Goal: Task Accomplishment & Management: Manage account settings

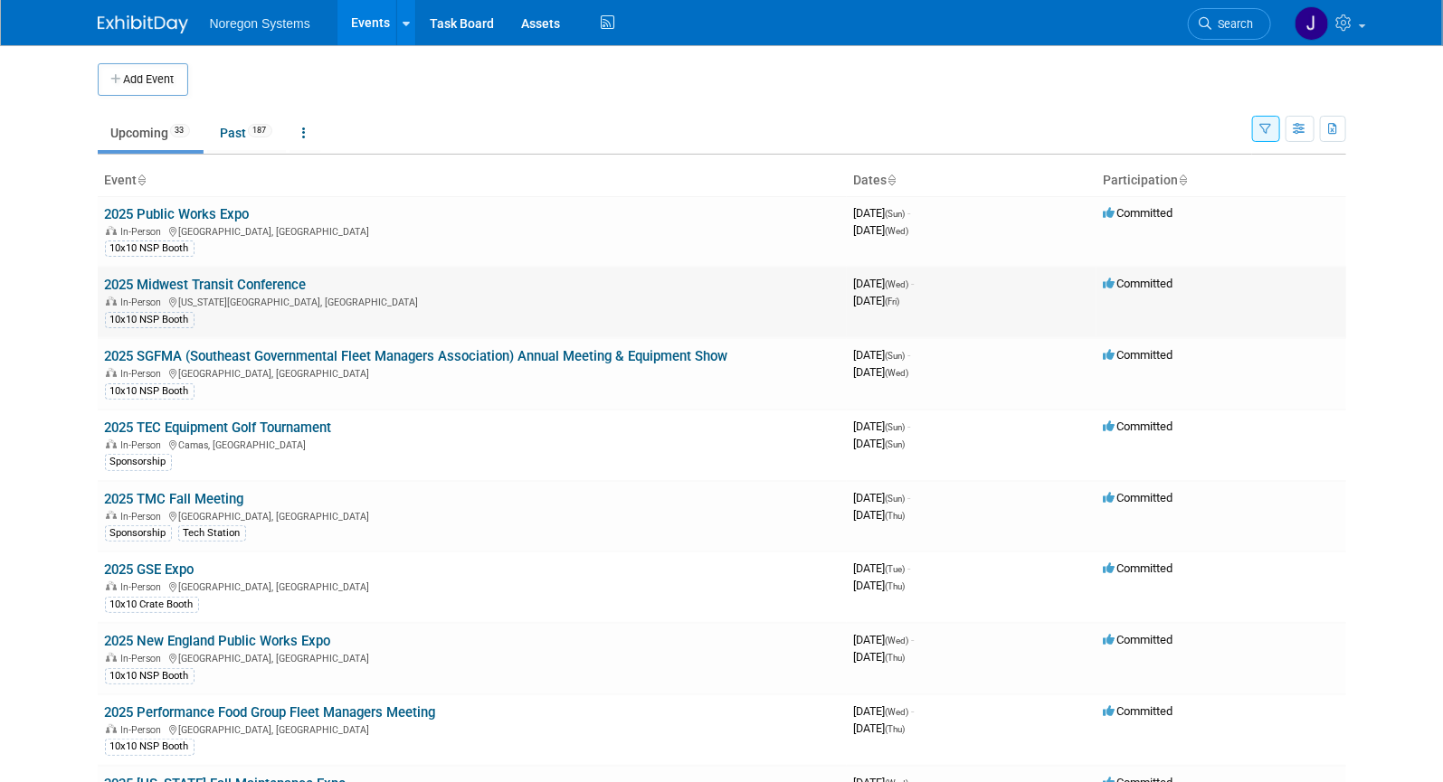
click at [249, 280] on link "2025 Midwest Transit Conference" at bounding box center [206, 285] width 202 height 16
drag, startPoint x: 176, startPoint y: 211, endPoint x: 557, endPoint y: 297, distance: 390.4
click at [176, 211] on link "2025 Public Works Expo" at bounding box center [177, 214] width 145 height 16
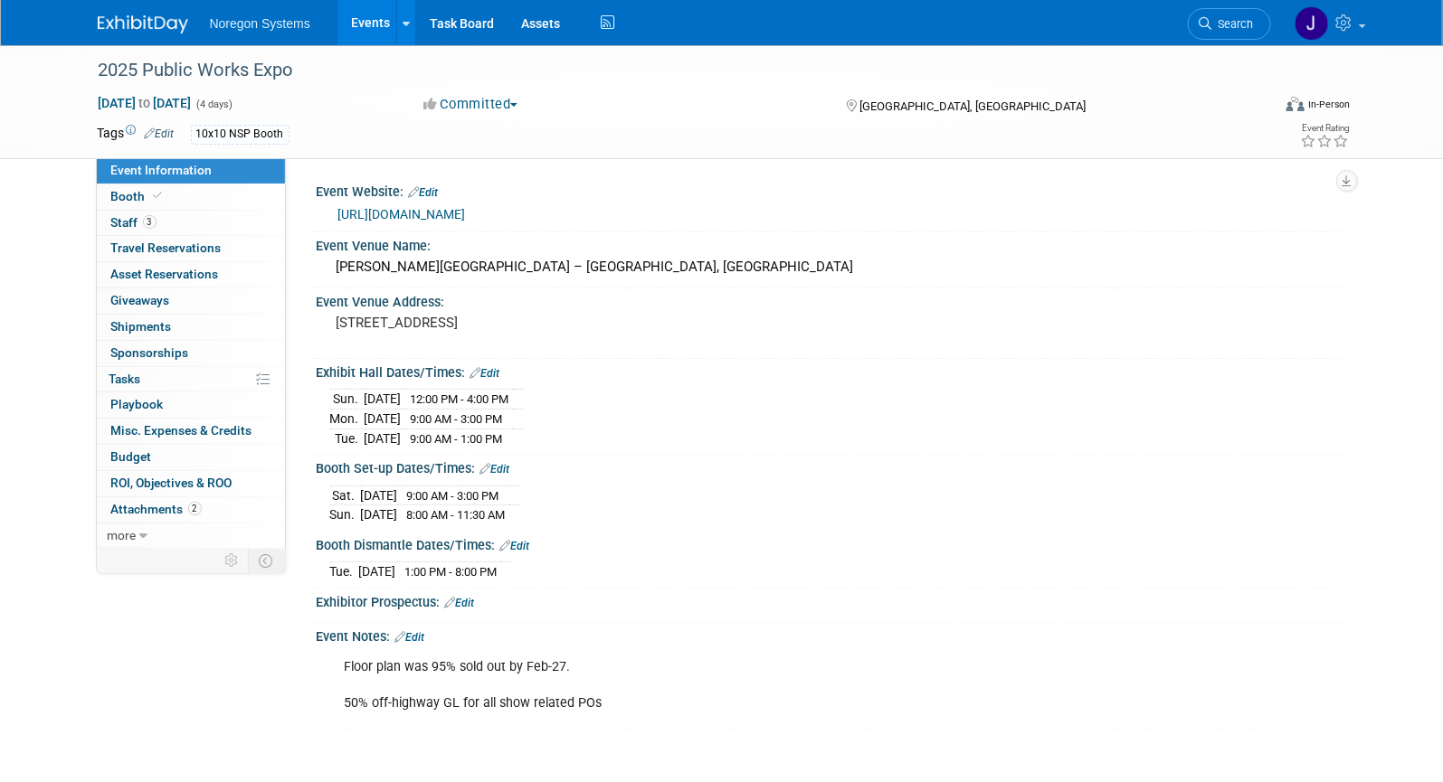
click at [151, 24] on img at bounding box center [143, 24] width 90 height 18
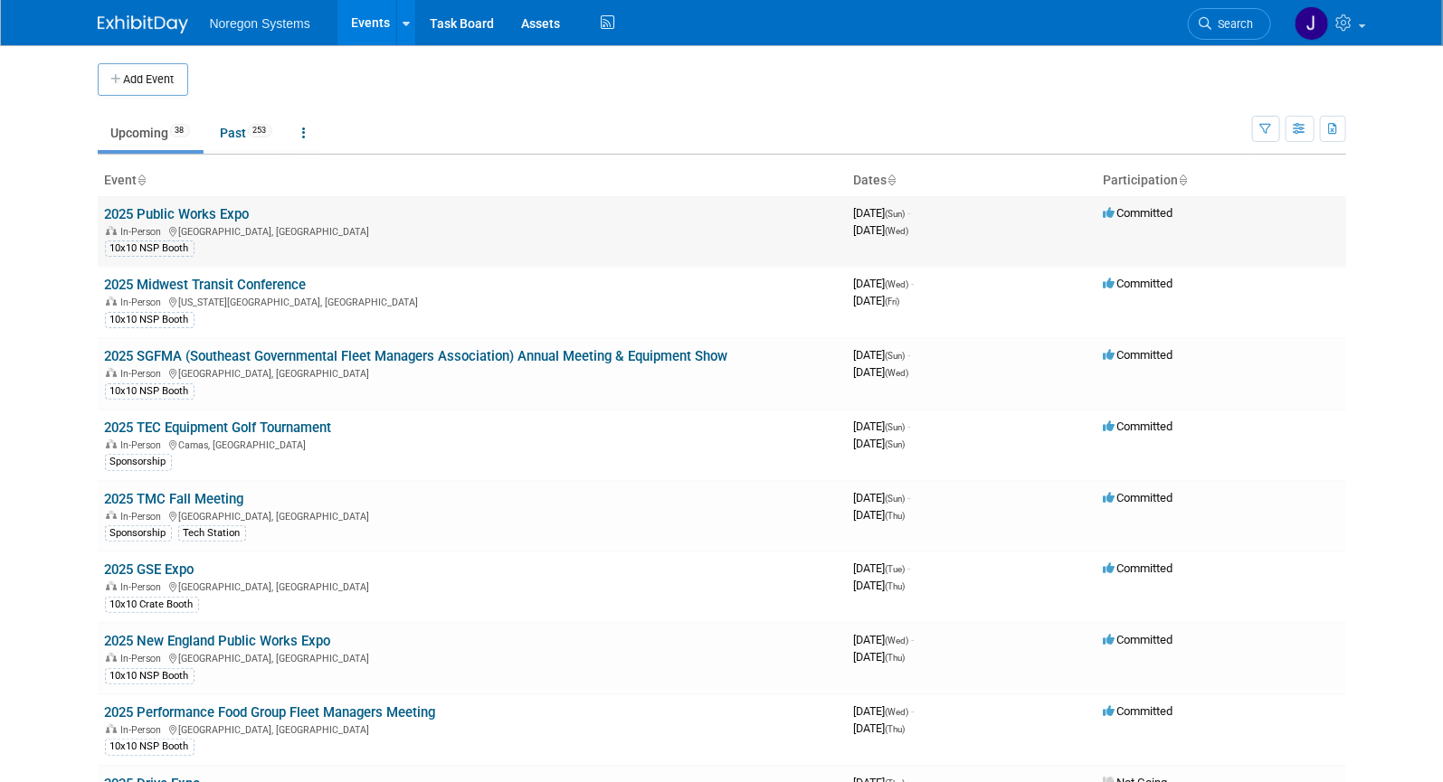
click at [180, 208] on link "2025 Public Works Expo" at bounding box center [177, 214] width 145 height 16
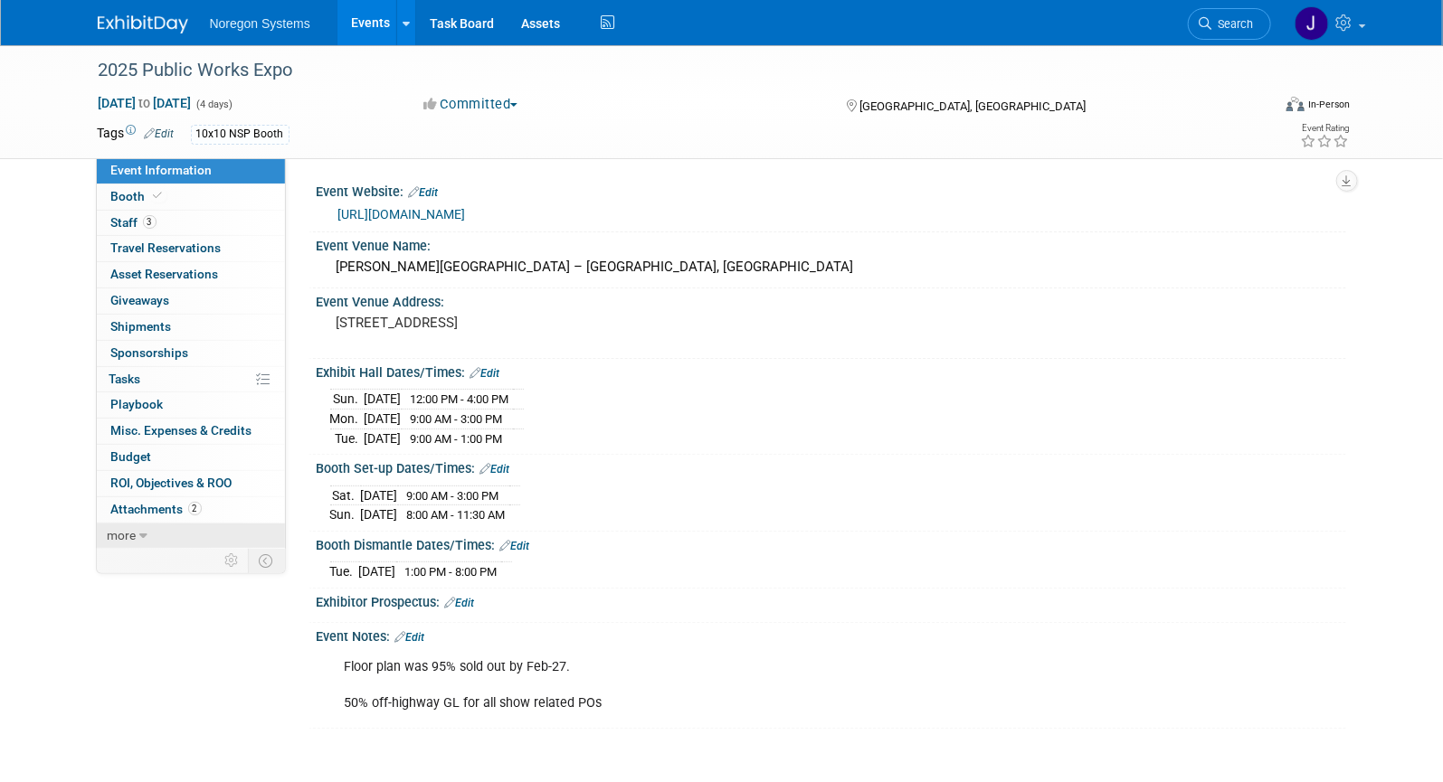
click at [144, 530] on icon at bounding box center [144, 536] width 8 height 13
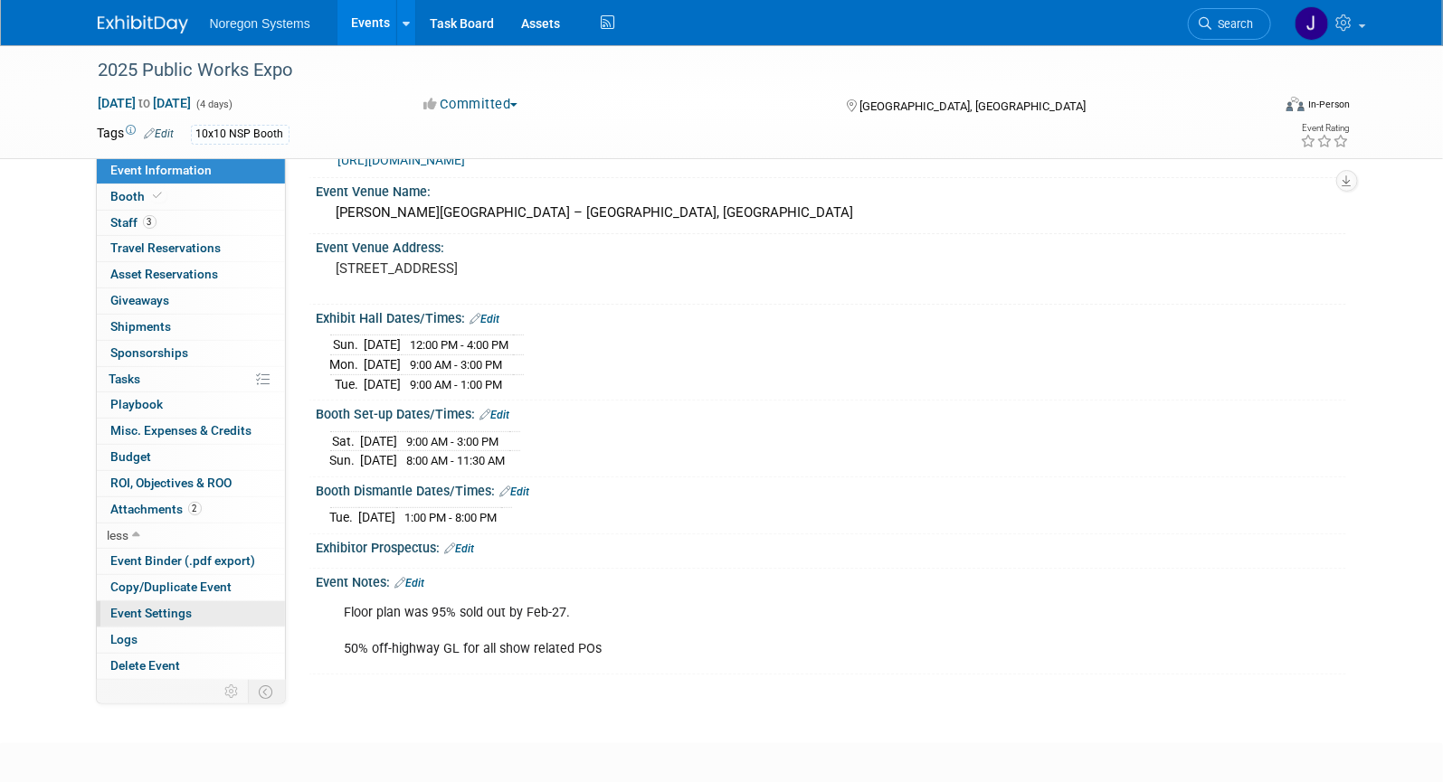
scroll to position [136, 0]
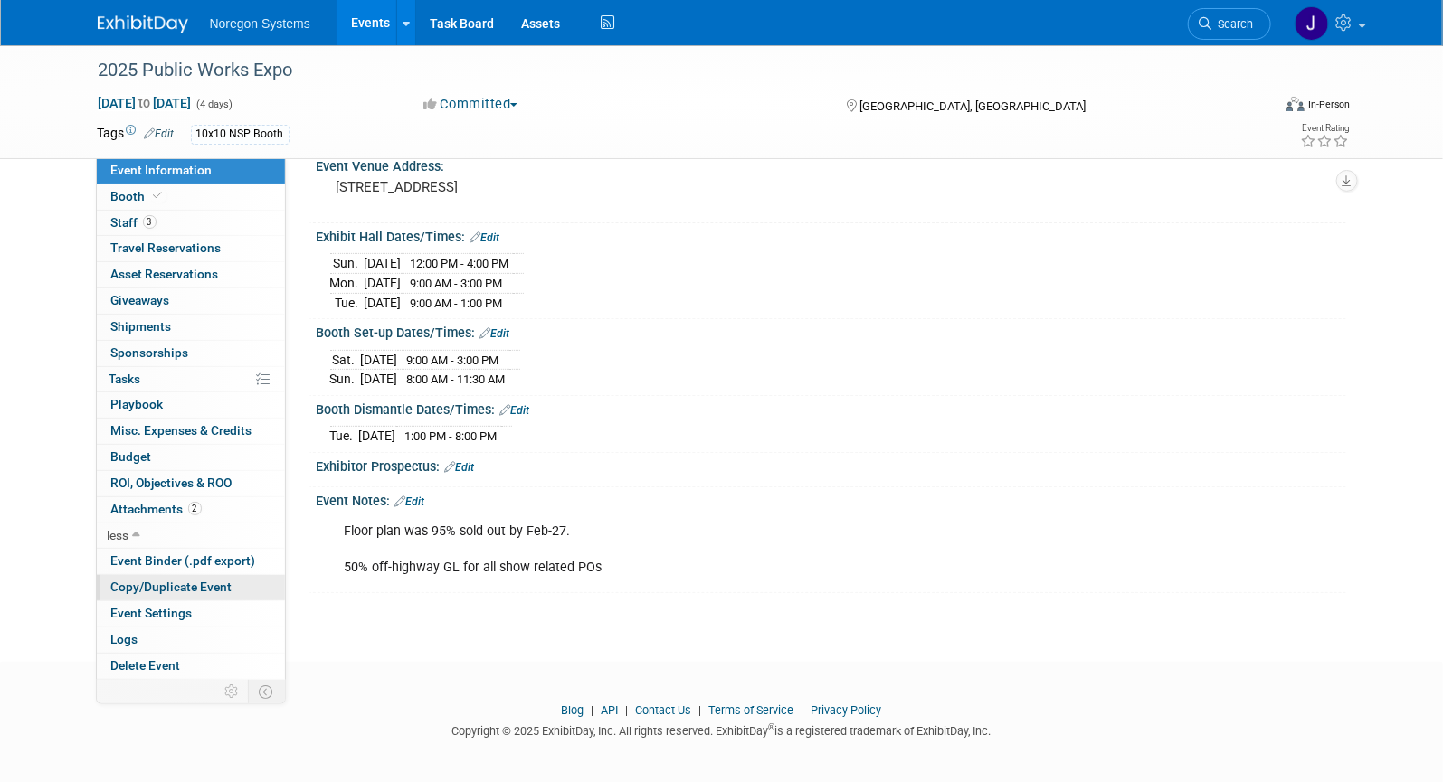
click at [175, 587] on span "Copy/Duplicate Event" at bounding box center [171, 587] width 121 height 14
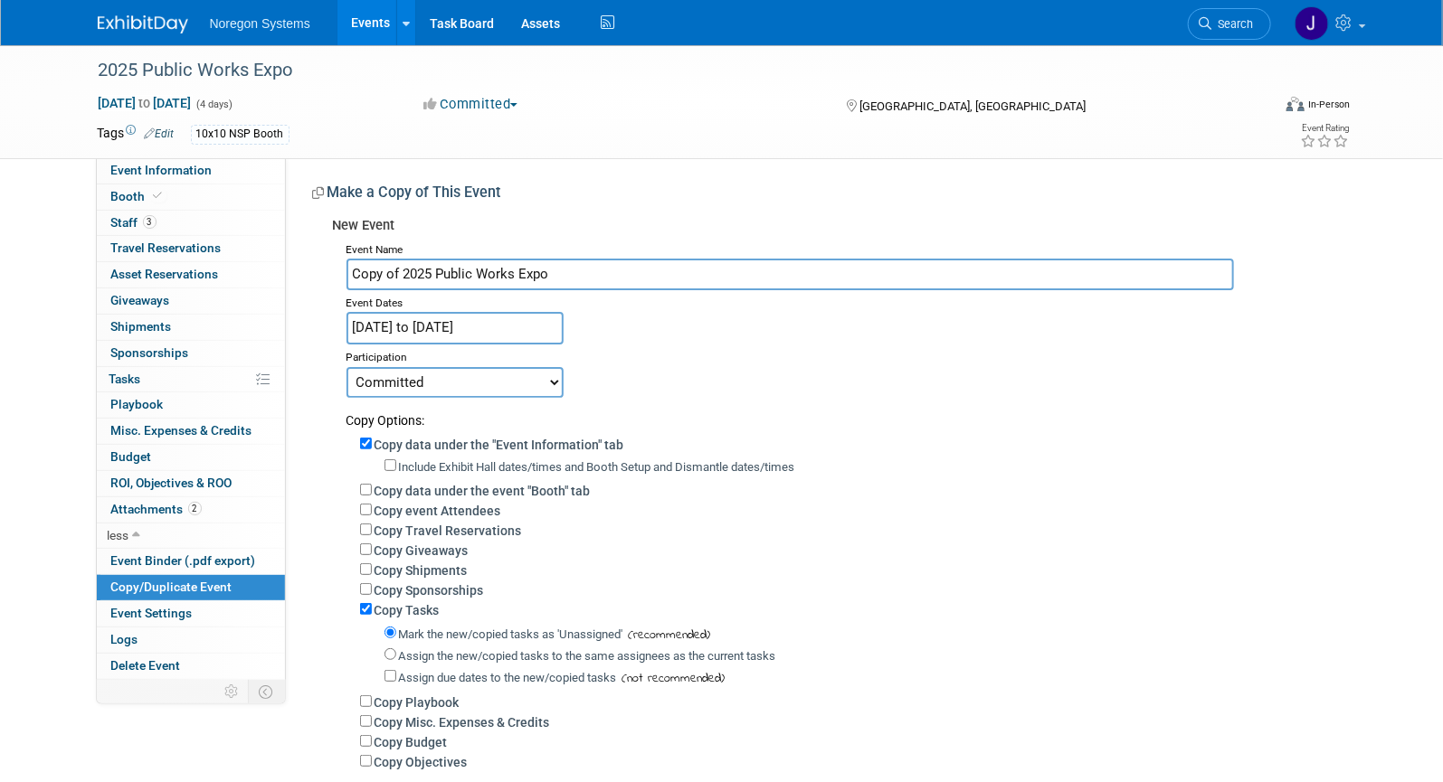
drag, startPoint x: 384, startPoint y: 272, endPoint x: 344, endPoint y: 270, distance: 40.7
click at [344, 270] on div "Event Name Copy of 2025 Public Works Expo Event Dates [DATE] to [DATE] Duplicat…" at bounding box center [832, 528] width 999 height 583
drag, startPoint x: 404, startPoint y: 270, endPoint x: 416, endPoint y: 273, distance: 12.1
click at [404, 271] on input "Copy of 2025 Public Works Expo" at bounding box center [789, 275] width 887 height 32
click at [402, 274] on input "Copy of 2025 Public Works Expo" at bounding box center [789, 275] width 887 height 32
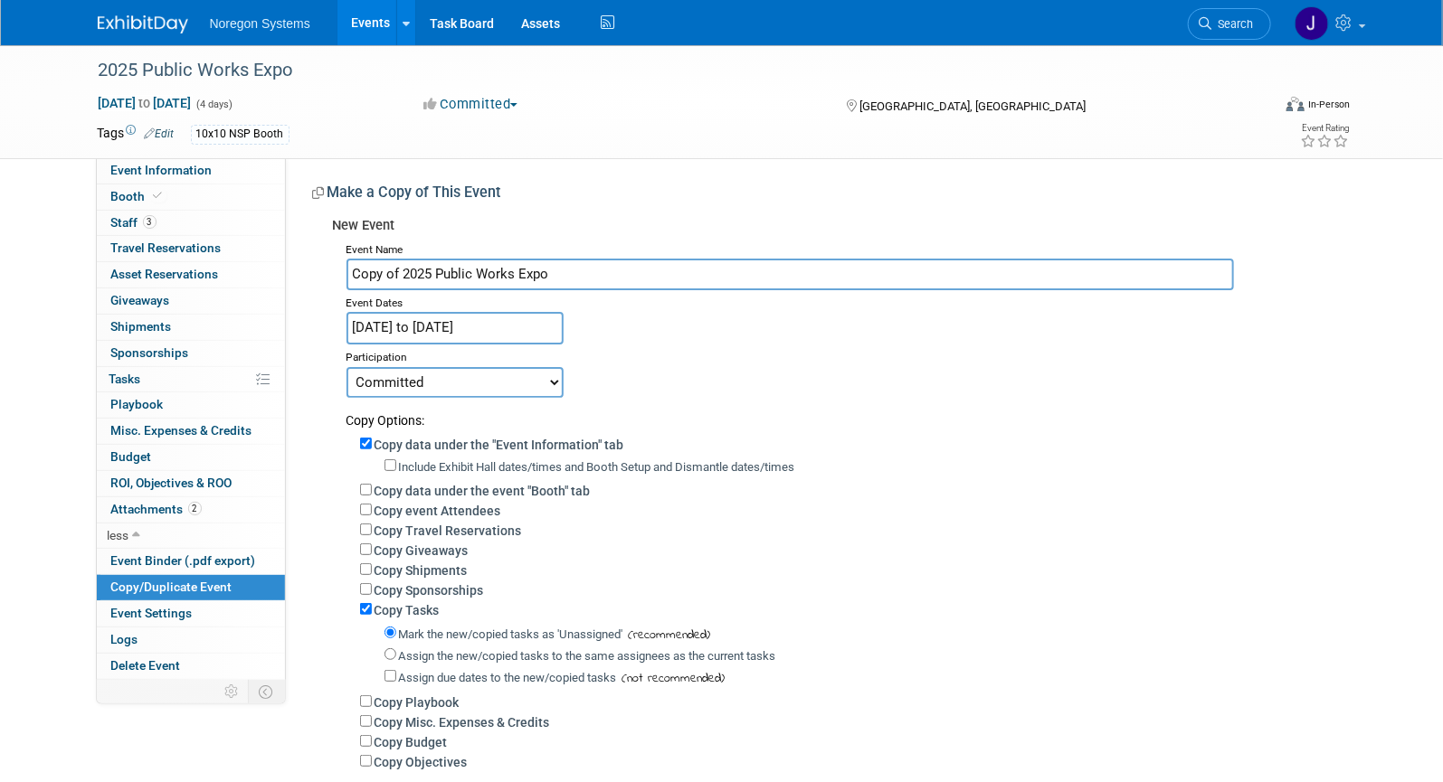
click at [408, 271] on input "Copy of 2025 Public Works Expo" at bounding box center [789, 275] width 887 height 32
click at [404, 271] on input "Copy of 2025 Public Works Expo" at bounding box center [789, 275] width 887 height 32
click at [380, 276] on input "2025 Public Works Expo" at bounding box center [789, 275] width 887 height 32
click at [353, 271] on input "2026 Public Works Expo" at bounding box center [789, 275] width 887 height 32
click at [353, 272] on input "Needs Actual dates)2026 Public Works Expo" at bounding box center [789, 275] width 887 height 32
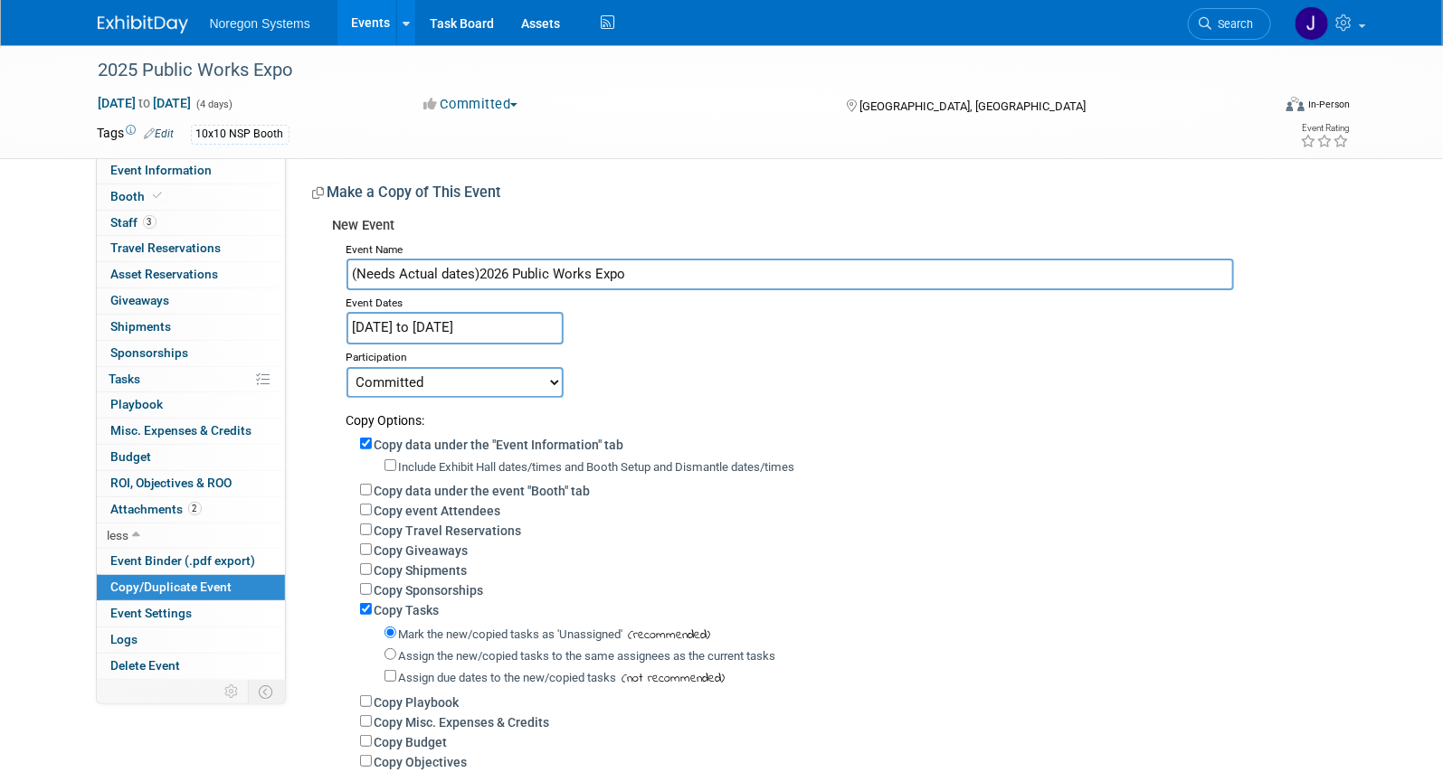
click at [478, 277] on input "(Needs Actual dates)2026 Public Works Expo" at bounding box center [789, 275] width 887 height 32
type input "(Needs Actual dates) 2026 Public Works Expo"
click at [666, 342] on div "Event Name (Needs Actual dates) 2026 Public Works Expo Event Dates Aug 17, 2025…" at bounding box center [832, 528] width 999 height 583
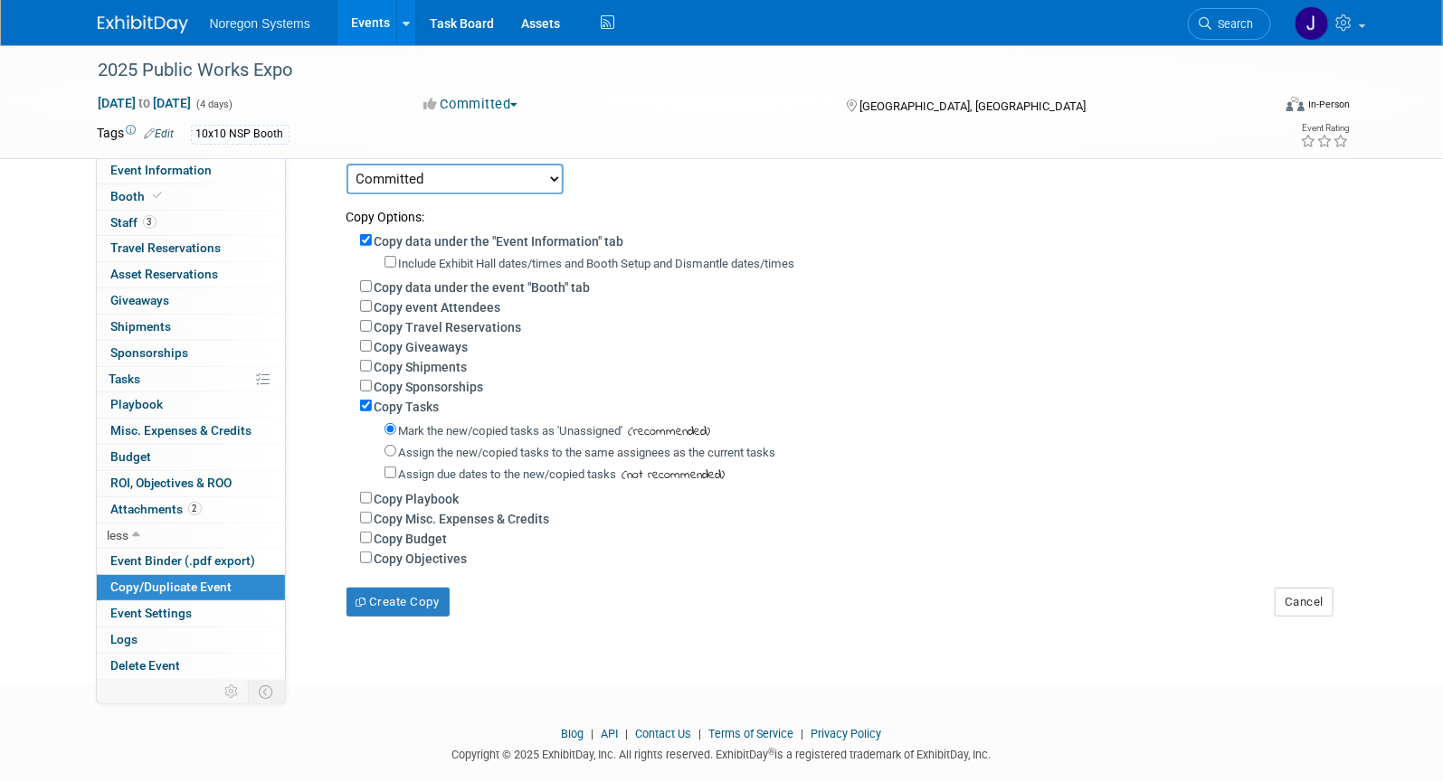
scroll to position [236, 0]
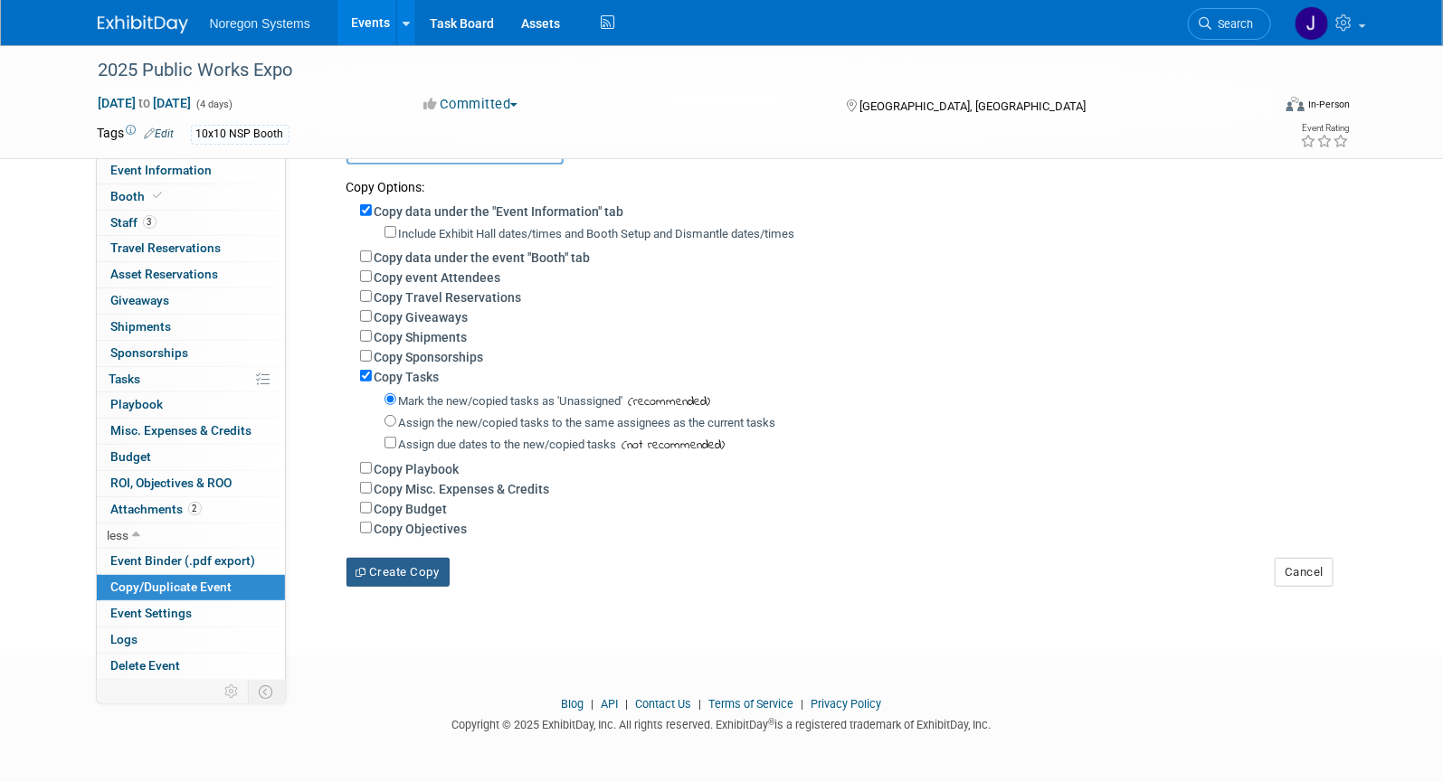
click at [419, 579] on button "Create Copy" at bounding box center [397, 572] width 103 height 29
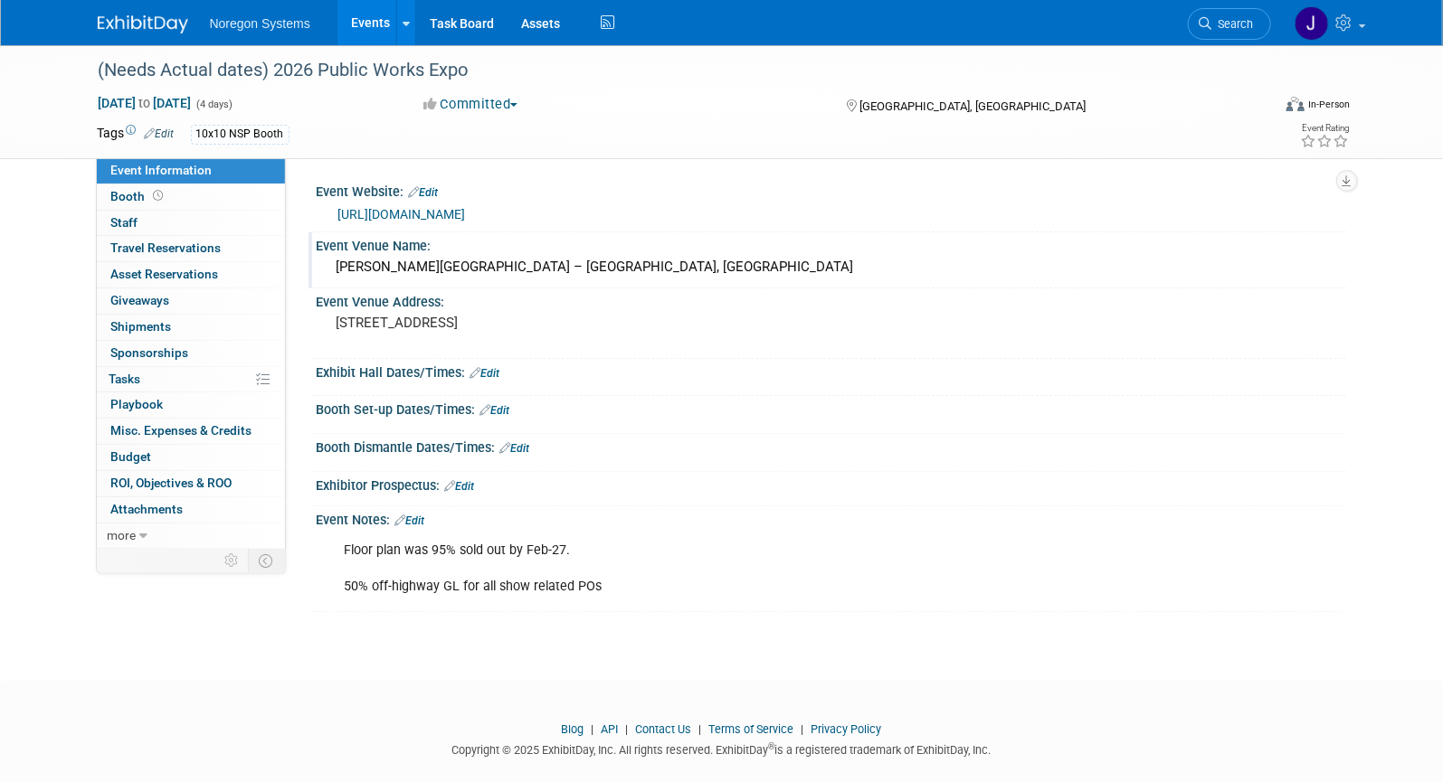
click at [601, 264] on div "McCormick Place – Lakeside Center, Hall D" at bounding box center [831, 267] width 1002 height 28
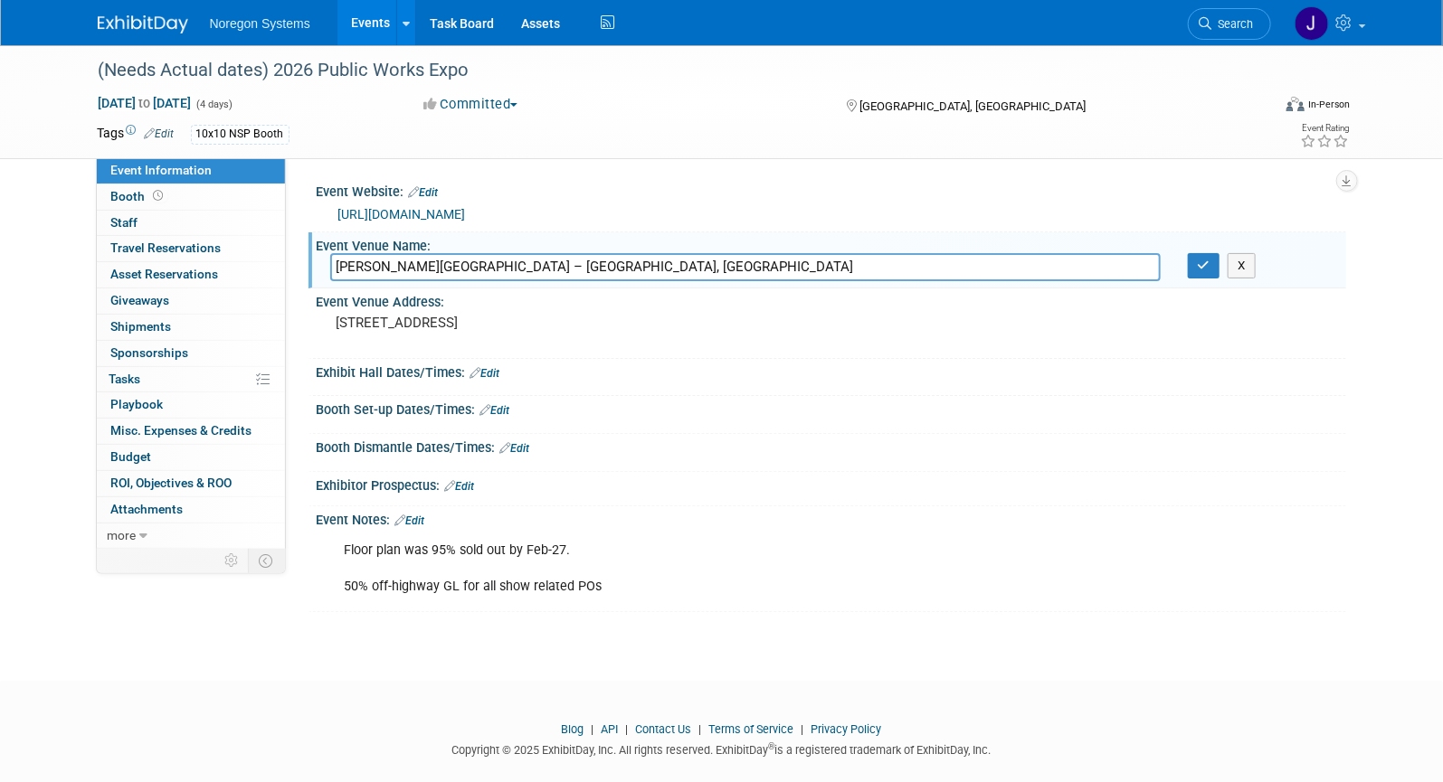
click at [466, 213] on link "https://www.apwa.org/event/pwx-2025/" at bounding box center [402, 214] width 128 height 14
click at [162, 95] on span "Aug 17, 2025 to Aug 20, 2025" at bounding box center [145, 103] width 95 height 16
select select "7"
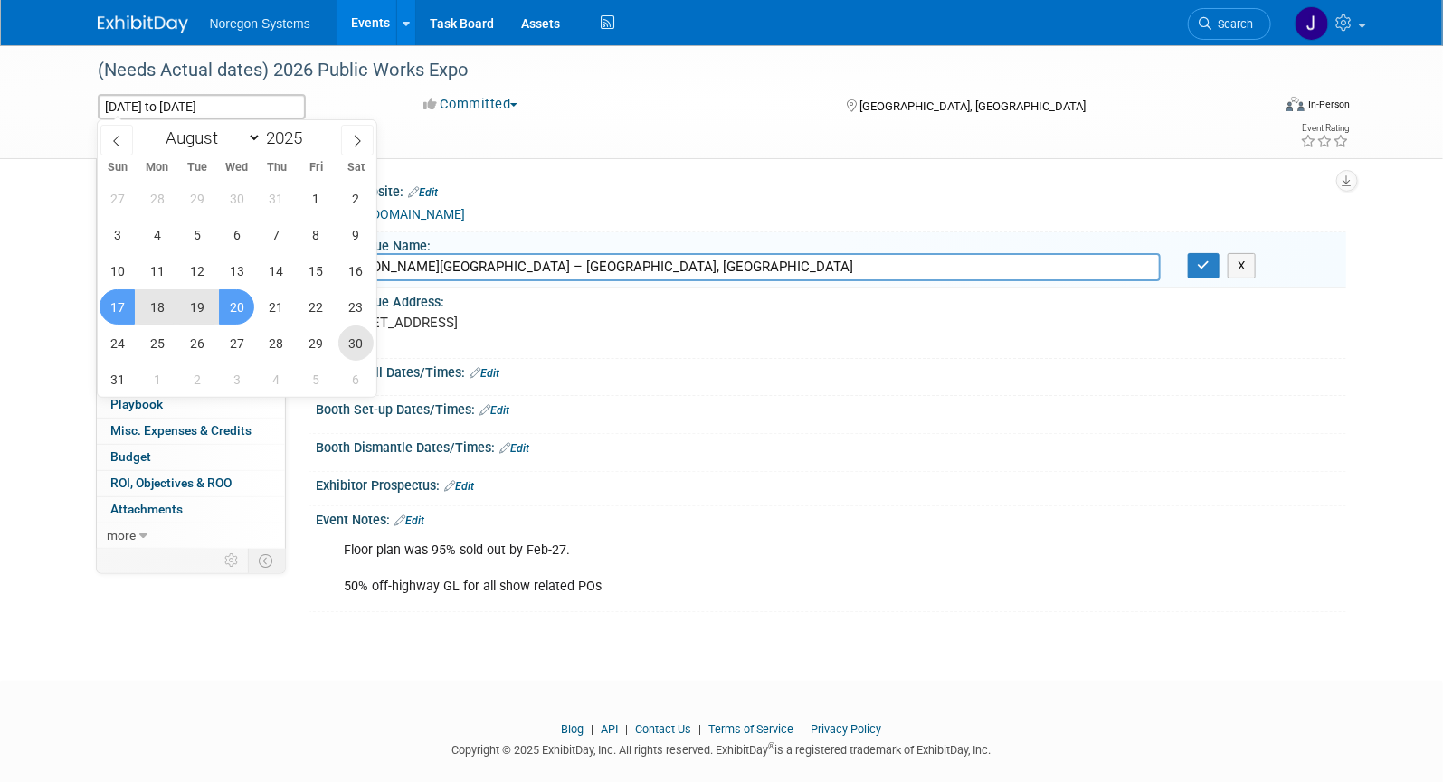
click at [352, 339] on span "30" at bounding box center [355, 343] width 35 height 35
type input "Aug 30, 2025"
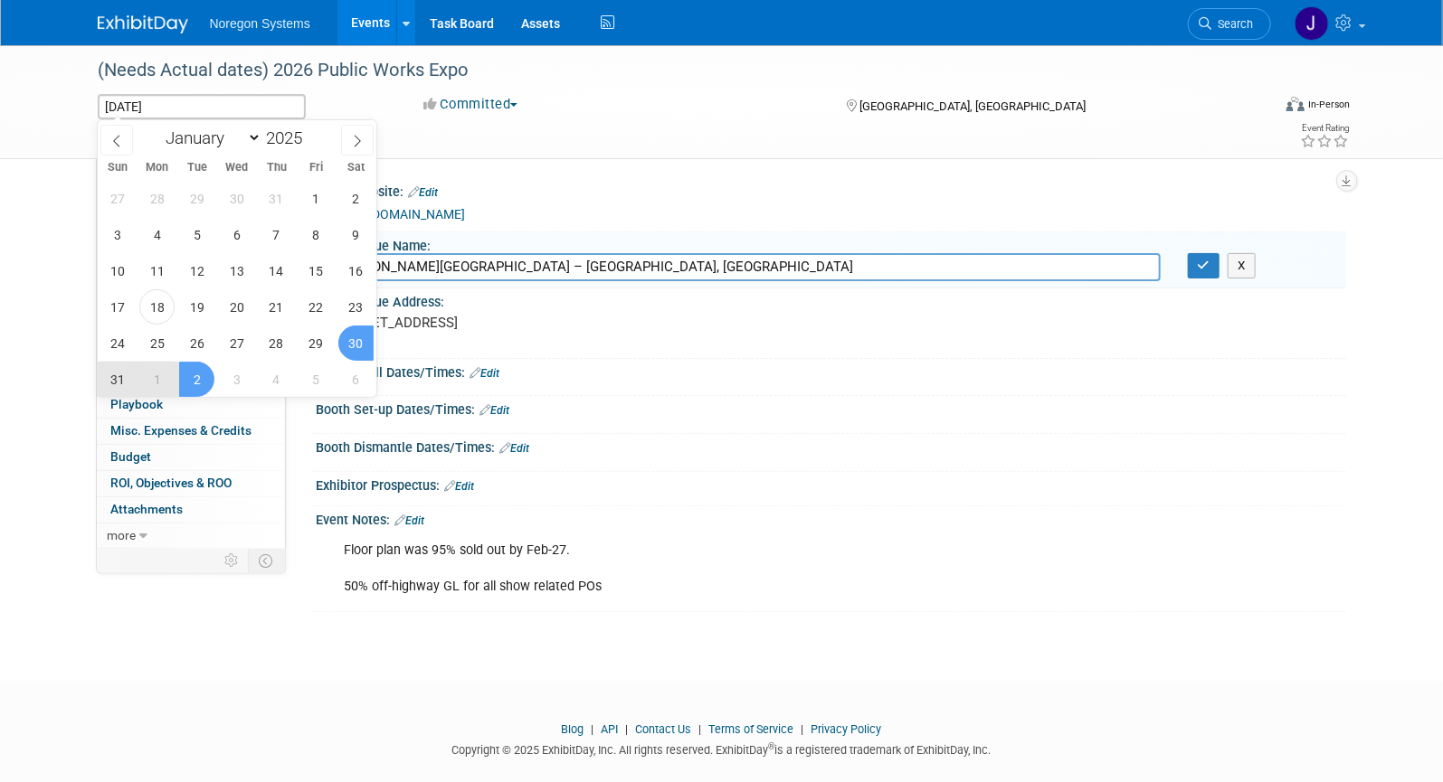
click at [201, 374] on span "2" at bounding box center [196, 379] width 35 height 35
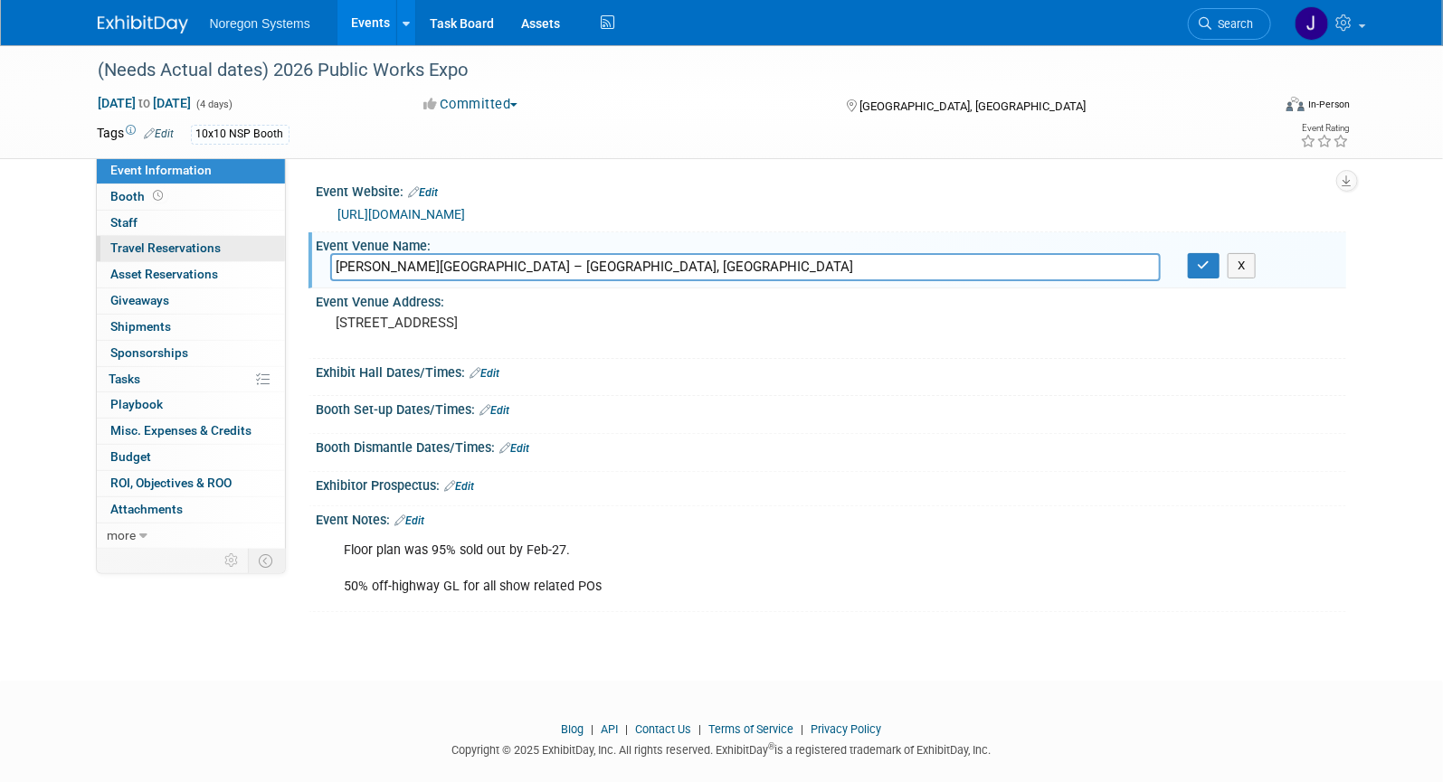
drag, startPoint x: 667, startPoint y: 267, endPoint x: 218, endPoint y: 260, distance: 449.6
click at [218, 260] on div "Event Information Event Info Booth Booth 0 Staff 0 Staff 0 Travel Reservations …" at bounding box center [721, 328] width 1275 height 567
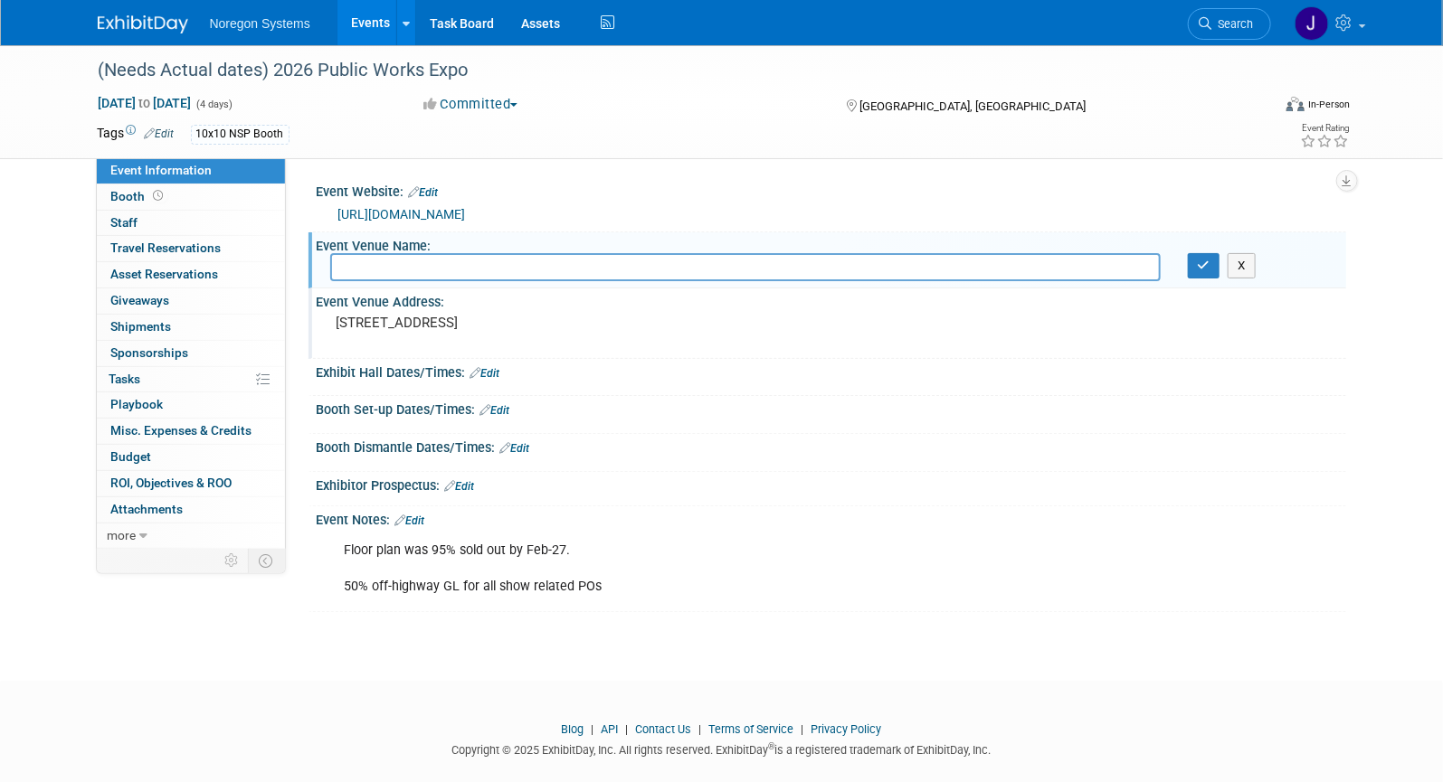
click at [674, 332] on div "2301 S DuSable Lake Shore Drive, Chicago, IL 60616" at bounding box center [531, 331] width 402 height 42
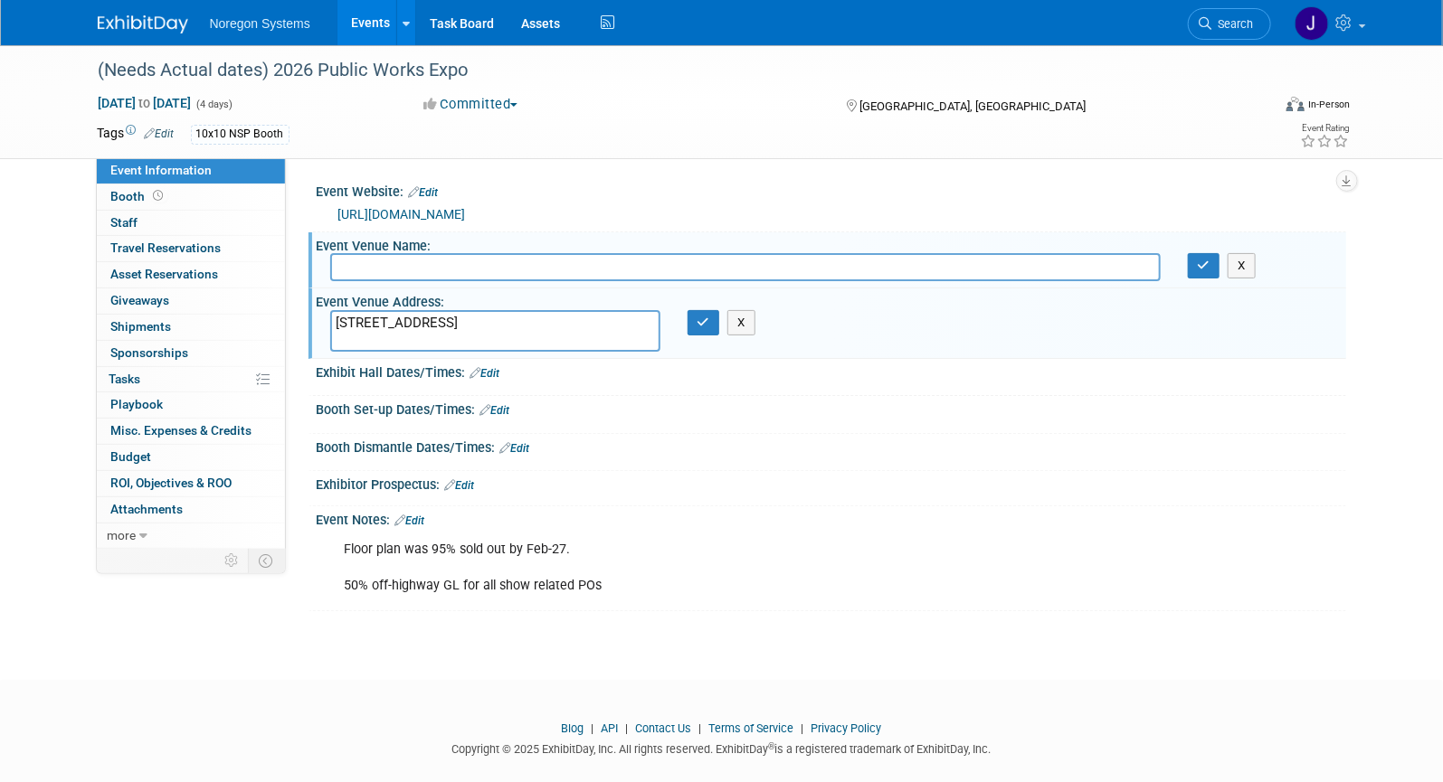
drag, startPoint x: 557, startPoint y: 316, endPoint x: 310, endPoint y: 317, distance: 246.9
click at [110, 306] on div "Event Information Event Info Booth Booth 0 Staff 0 Staff 0 Travel Reservations …" at bounding box center [721, 328] width 1275 height 566
click at [585, 318] on textarea "2301 S DuSable Lake Shore Drive, Chicago, IL 60616" at bounding box center [495, 331] width 330 height 42
drag, startPoint x: 643, startPoint y: 322, endPoint x: 283, endPoint y: 318, distance: 360.0
click at [282, 318] on div "Event Information Event Info Booth Booth 0 Staff 0 Staff 0 Travel Reservations …" at bounding box center [721, 328] width 1275 height 566
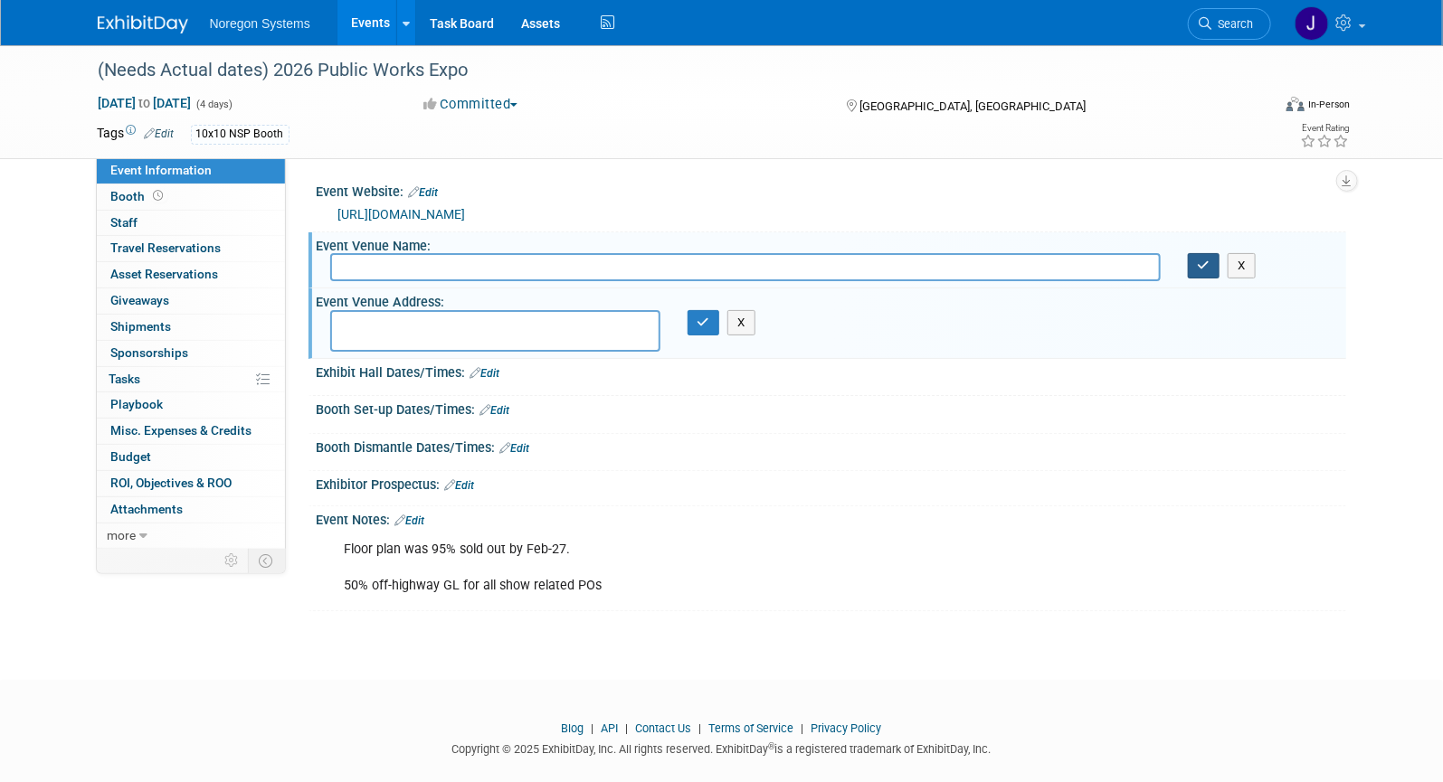
click at [1207, 264] on icon "button" at bounding box center [1204, 266] width 13 height 12
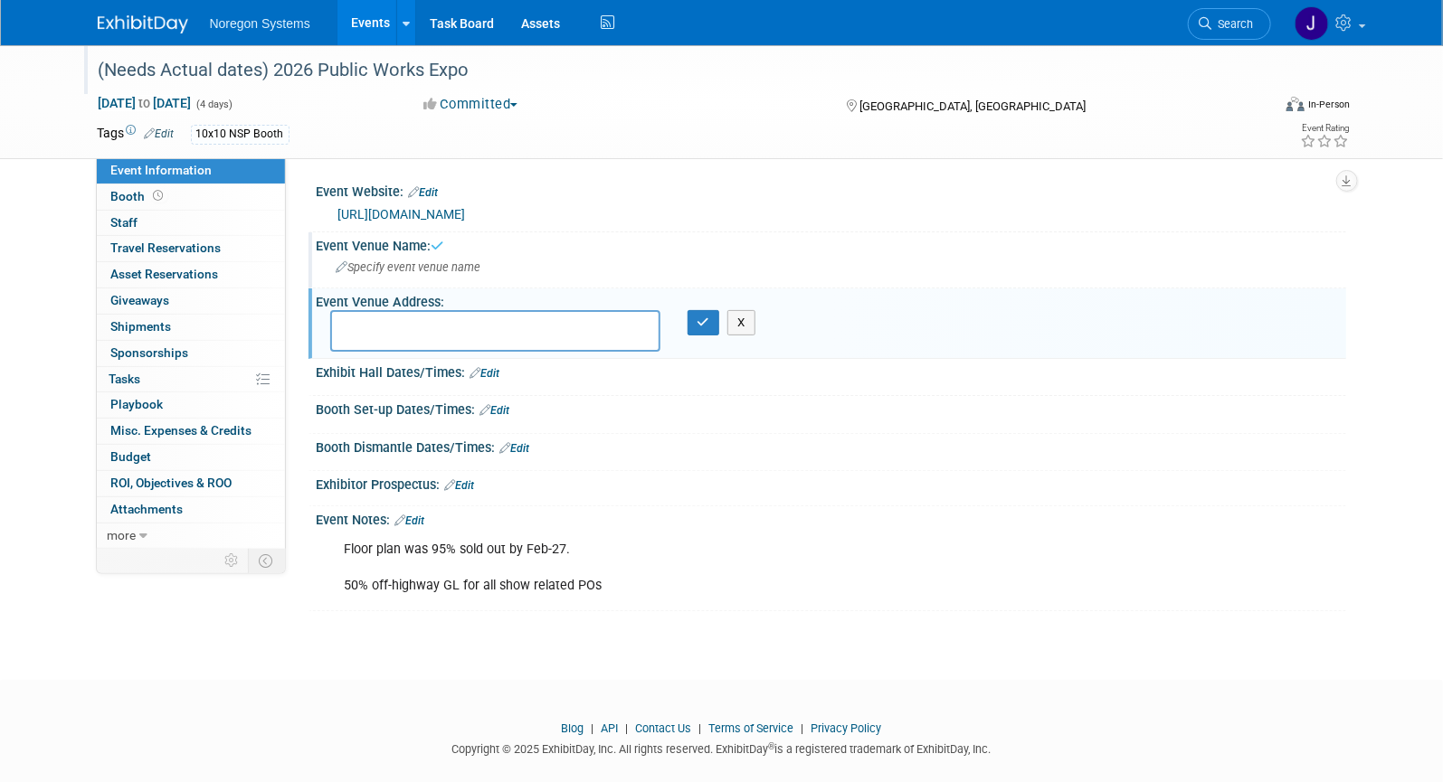
click at [225, 67] on div "(Needs Actual dates) 2026 Public Works Expo" at bounding box center [667, 70] width 1151 height 33
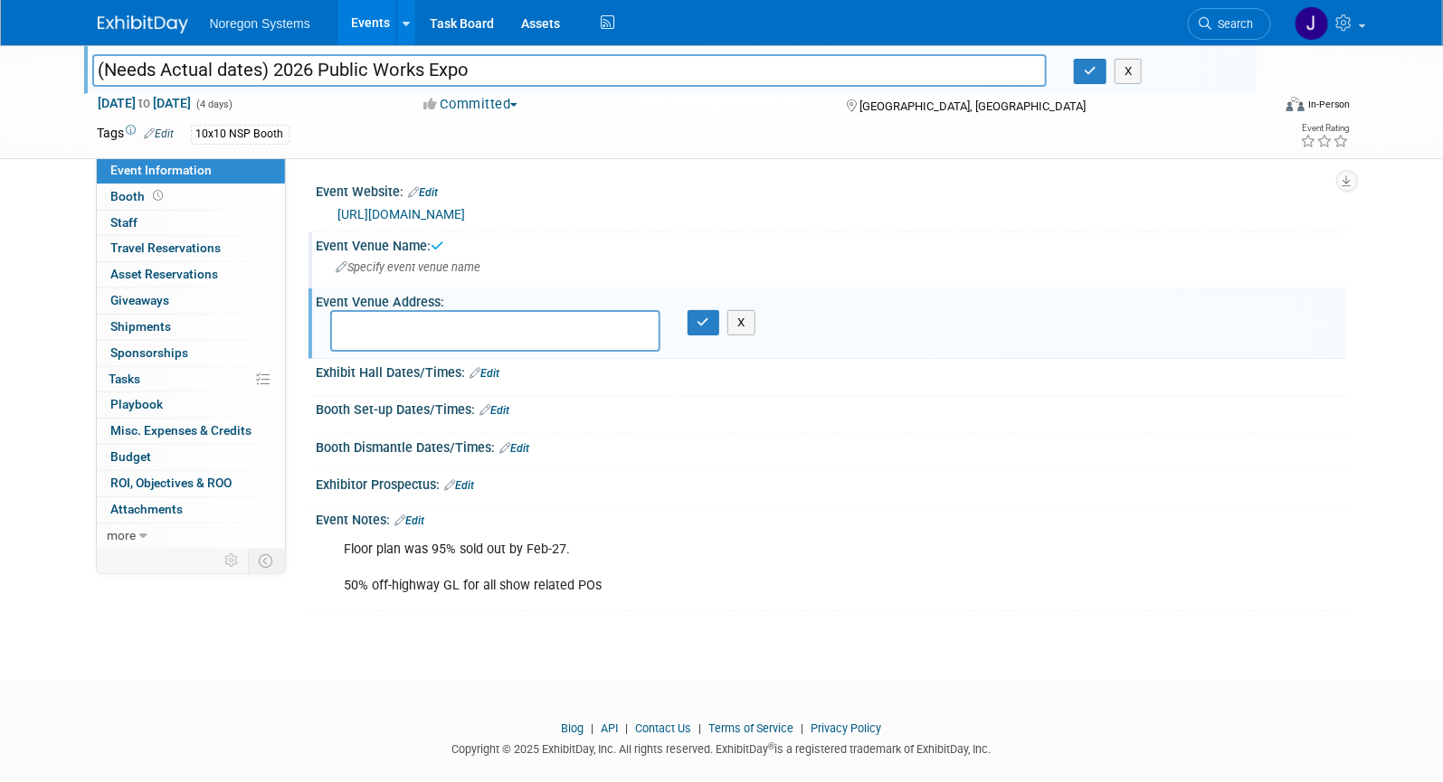
click at [267, 65] on input "(Needs Actual dates) 2026 Public Works Expo" at bounding box center [569, 70] width 955 height 32
drag, startPoint x: 272, startPoint y: 71, endPoint x: -37, endPoint y: 53, distance: 309.9
click at [0, 53] on html "Noregon Systems Events Add Event Bulk Upload Events Shareable Event Boards Rece…" at bounding box center [721, 391] width 1443 height 782
type input "2026 Public Works Expo"
click at [431, 191] on link "Edit" at bounding box center [424, 192] width 30 height 13
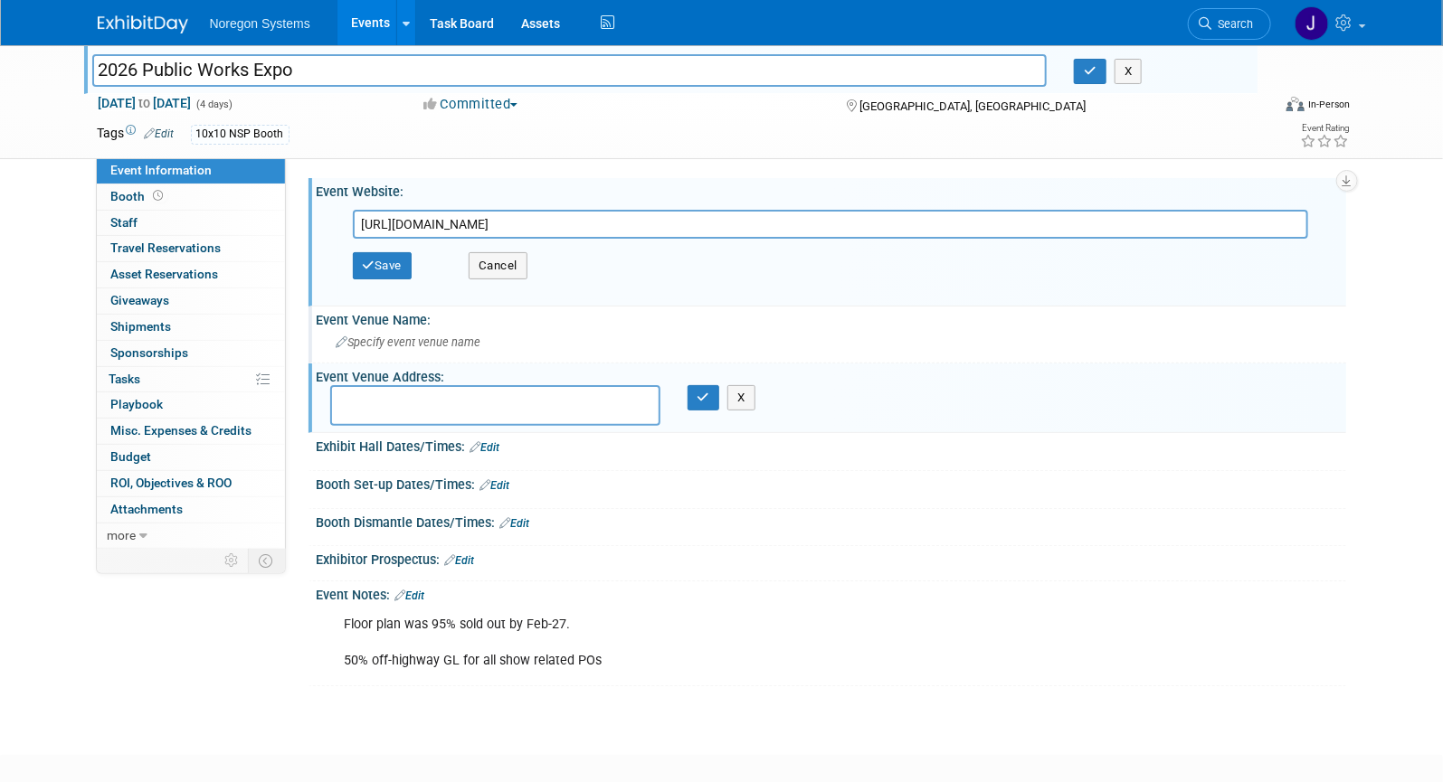
click at [660, 223] on input "https://www.apwa.org/event/pwx-2025/" at bounding box center [830, 224] width 955 height 29
drag, startPoint x: 683, startPoint y: 228, endPoint x: 155, endPoint y: 232, distance: 528.2
click at [149, 232] on div "Event Information Event Info Booth Booth 0 Staff 0 Staff 0 Travel Reservations …" at bounding box center [721, 365] width 1275 height 641
click at [659, 216] on input "https://www.apwa.org/event/pwx-2026/" at bounding box center [830, 224] width 955 height 29
drag, startPoint x: 661, startPoint y: 220, endPoint x: 311, endPoint y: 210, distance: 350.2
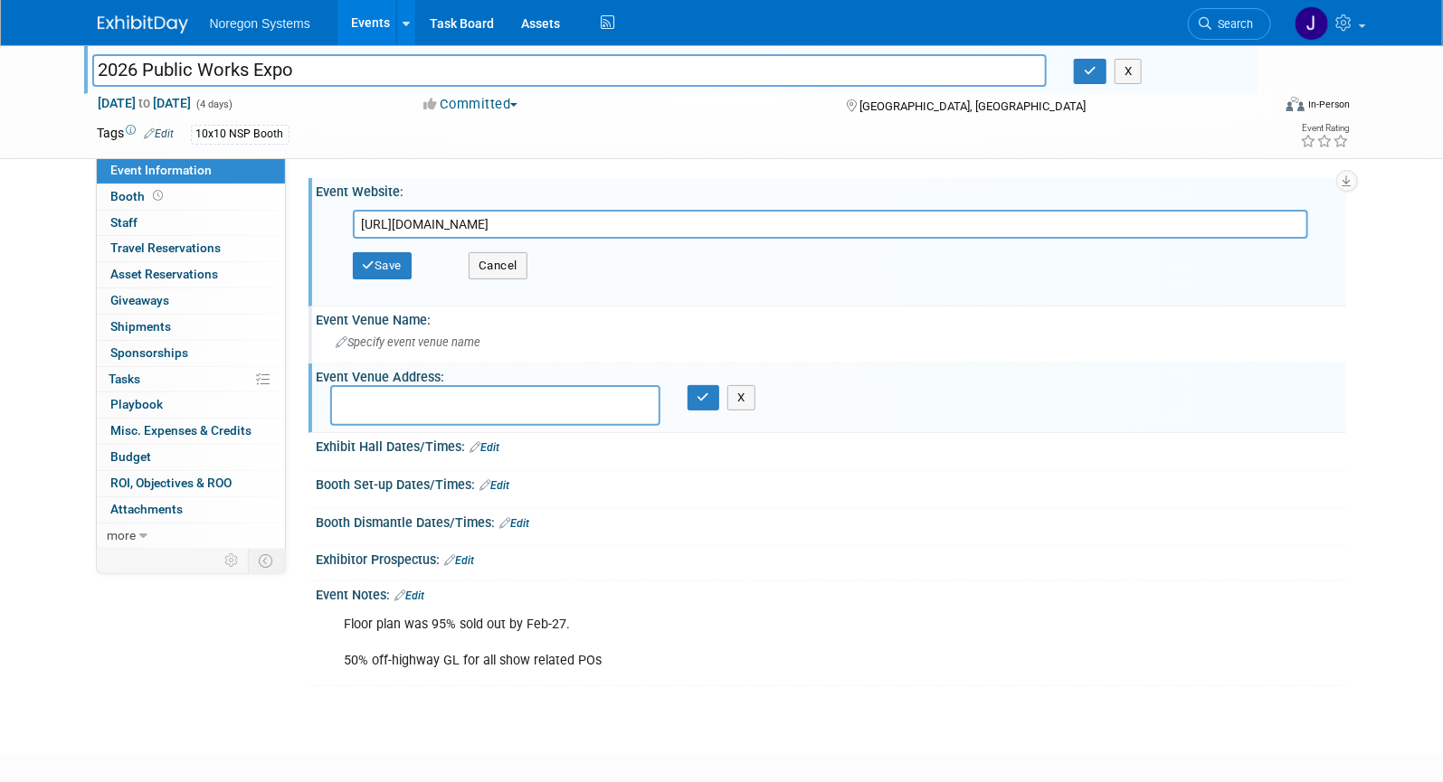
click at [311, 210] on div "Event Website: Edit https://www.apwa.org/event/pwx-2025/ https://www.apwa.org/e…" at bounding box center [826, 242] width 1037 height 128
type input "https://www.apwa.org/event/pwx-2026/"
click at [693, 262] on div "Save Cancel" at bounding box center [835, 266] width 965 height 54
click at [400, 269] on button "Save" at bounding box center [383, 265] width 60 height 27
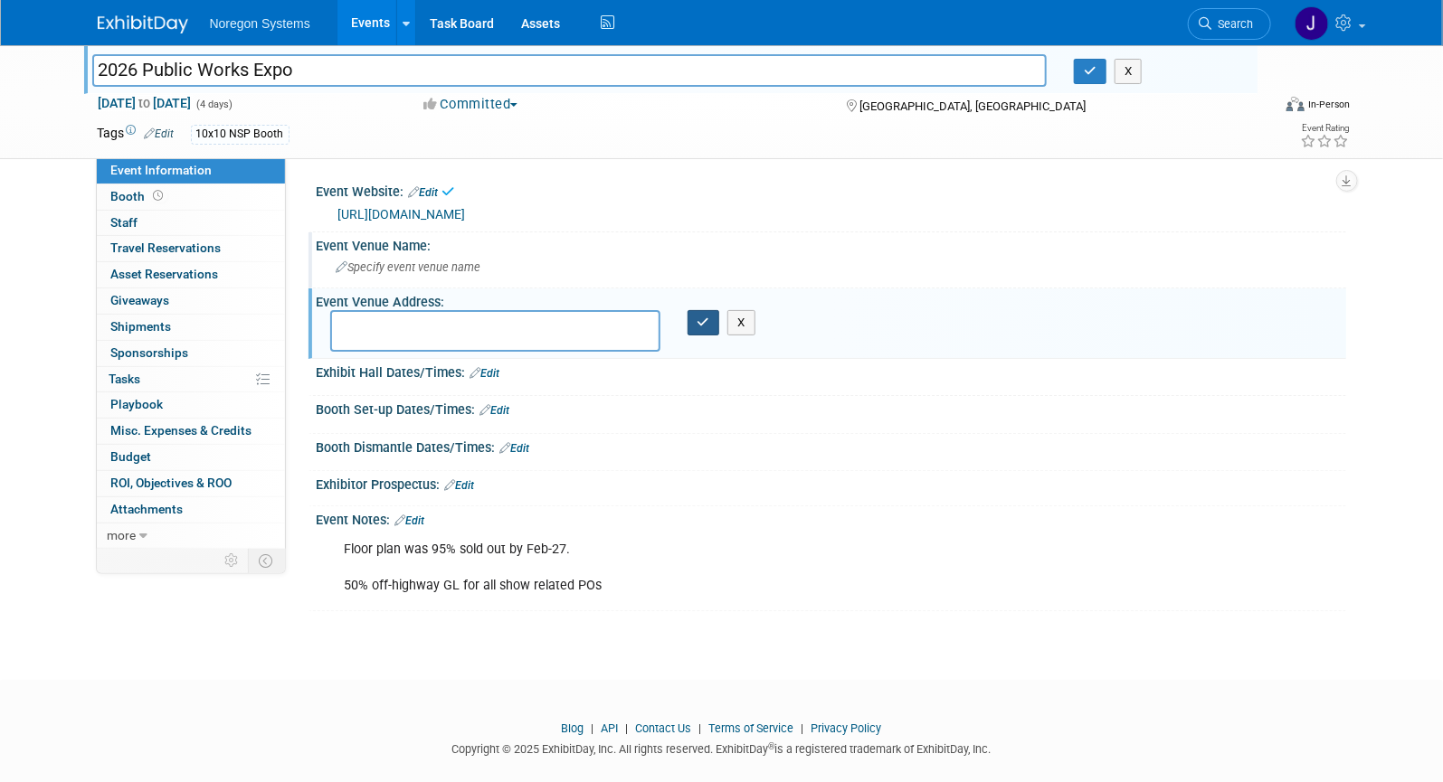
click at [712, 325] on button "button" at bounding box center [703, 322] width 33 height 25
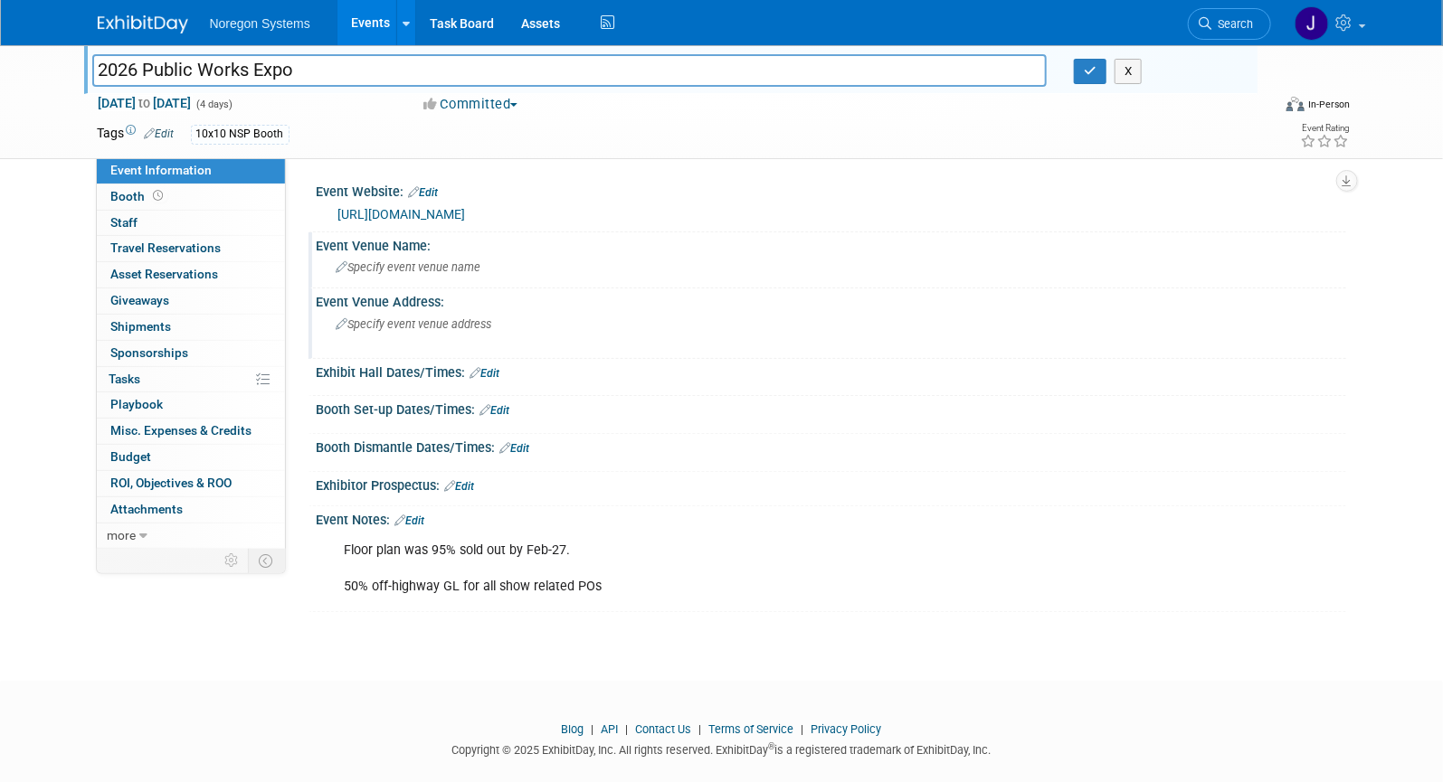
click at [467, 335] on div "Specify event venue address" at bounding box center [531, 331] width 402 height 42
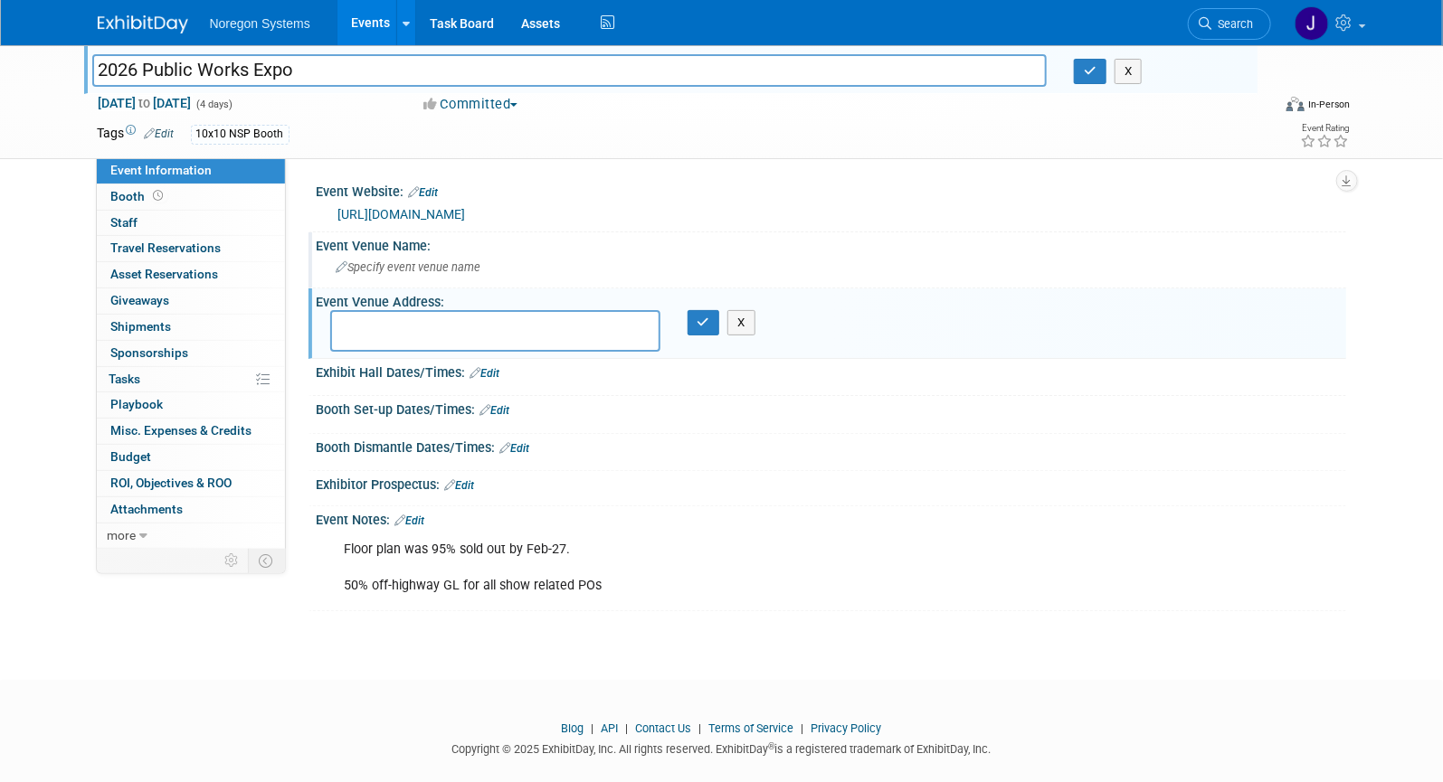
click at [457, 269] on span "Specify event venue name" at bounding box center [408, 267] width 145 height 14
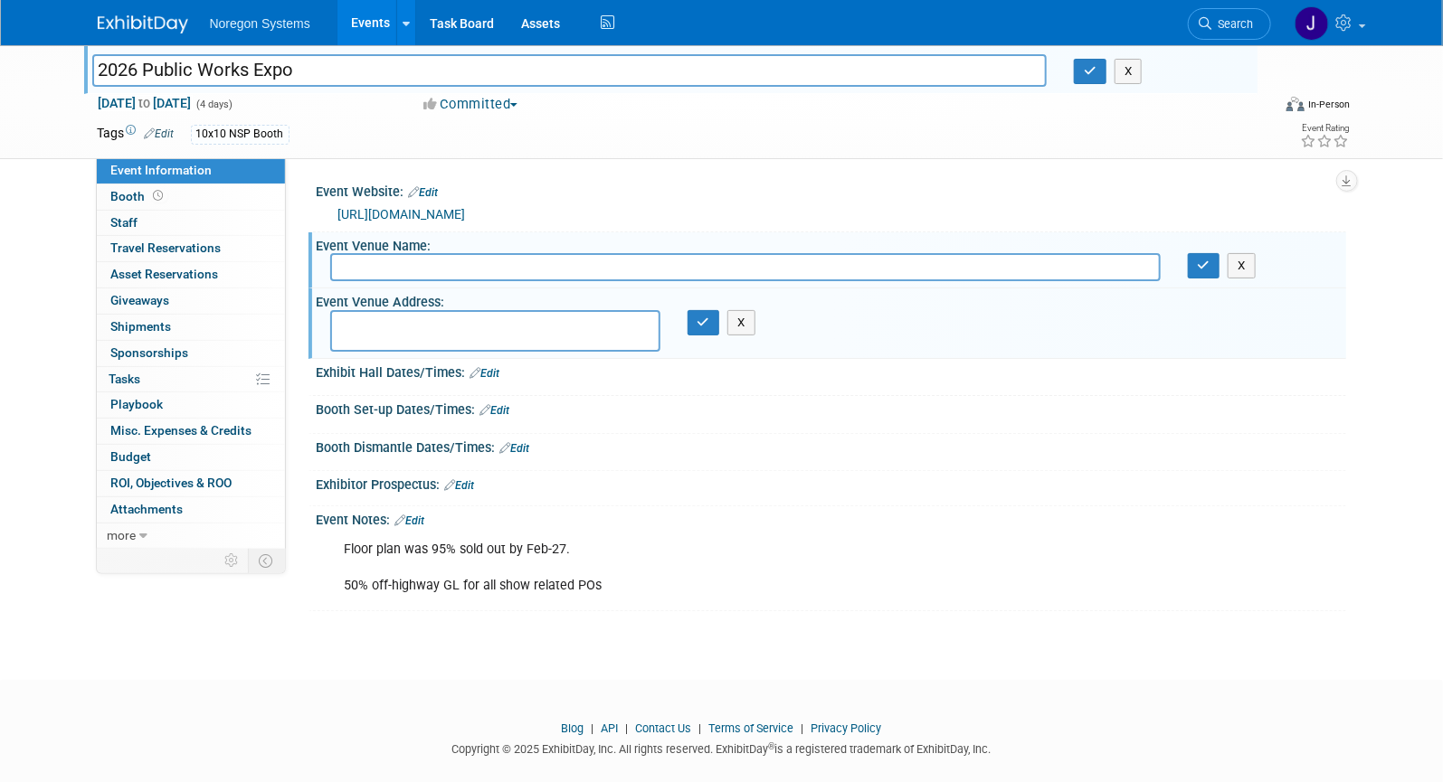
click at [452, 328] on textarea at bounding box center [495, 331] width 330 height 42
paste textarea "Houston"
type textarea "[GEOGRAPHIC_DATA], [GEOGRAPHIC_DATA]"
click at [704, 317] on icon "button" at bounding box center [703, 323] width 13 height 12
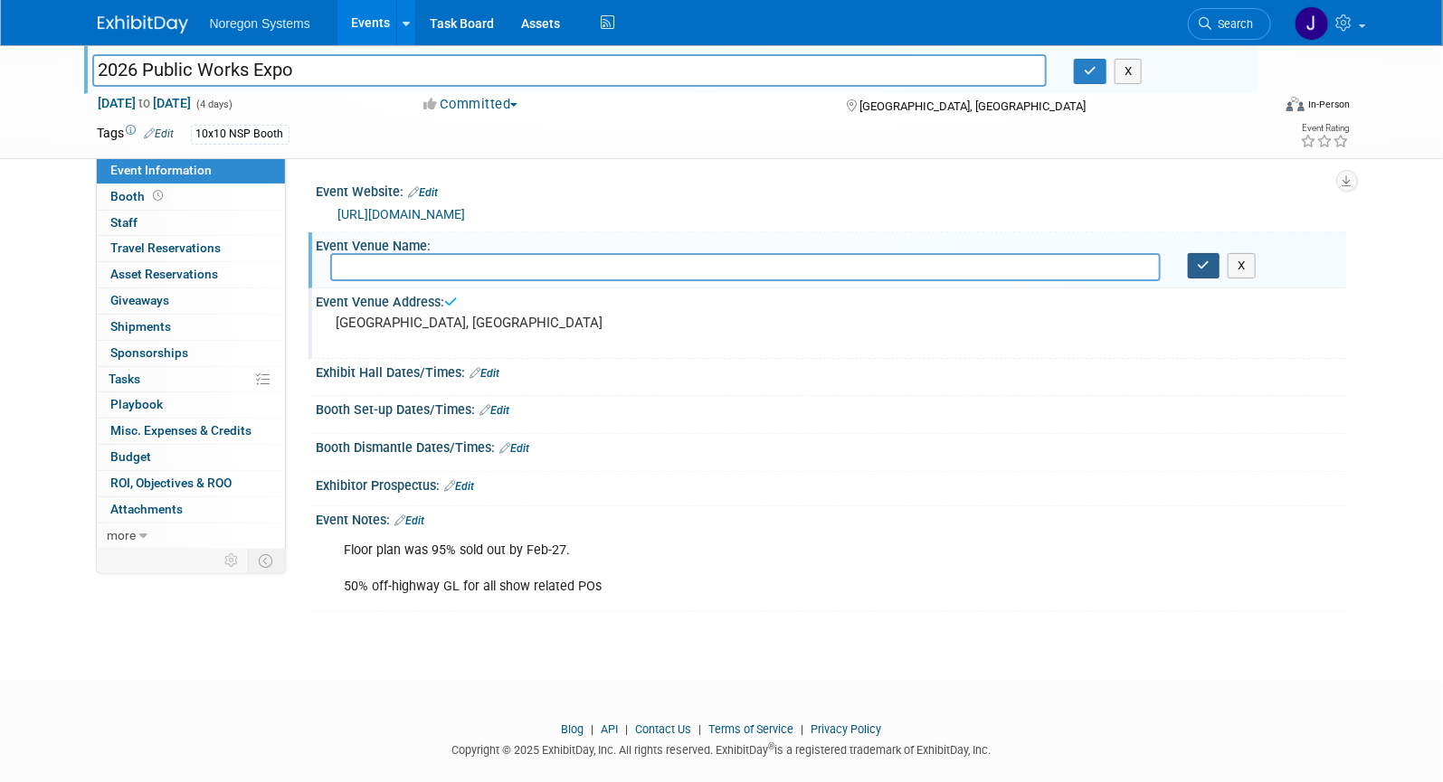
drag, startPoint x: 1195, startPoint y: 266, endPoint x: 1304, endPoint y: 280, distance: 110.4
click at [1196, 266] on button "button" at bounding box center [1204, 265] width 33 height 25
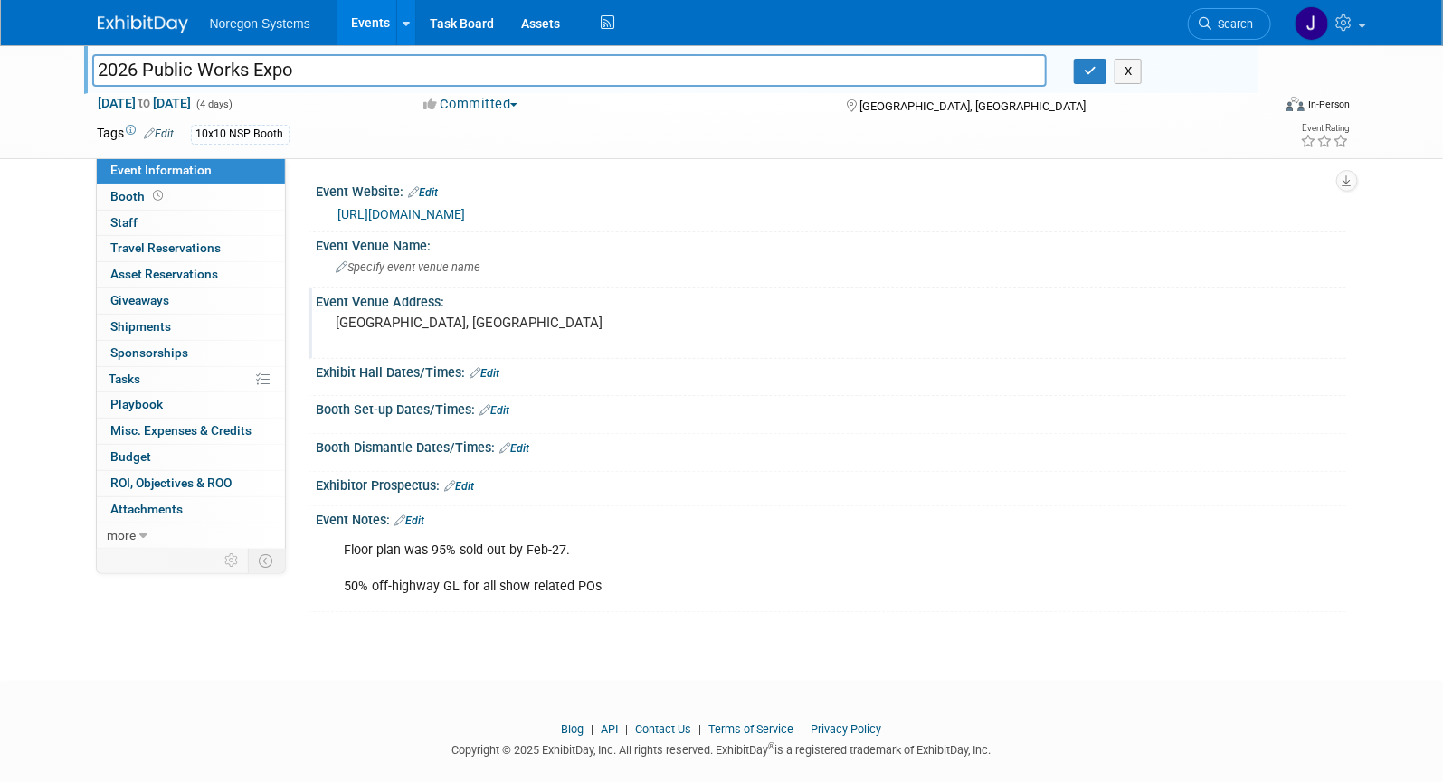
click at [538, 258] on div "Specify event venue name" at bounding box center [831, 267] width 1002 height 28
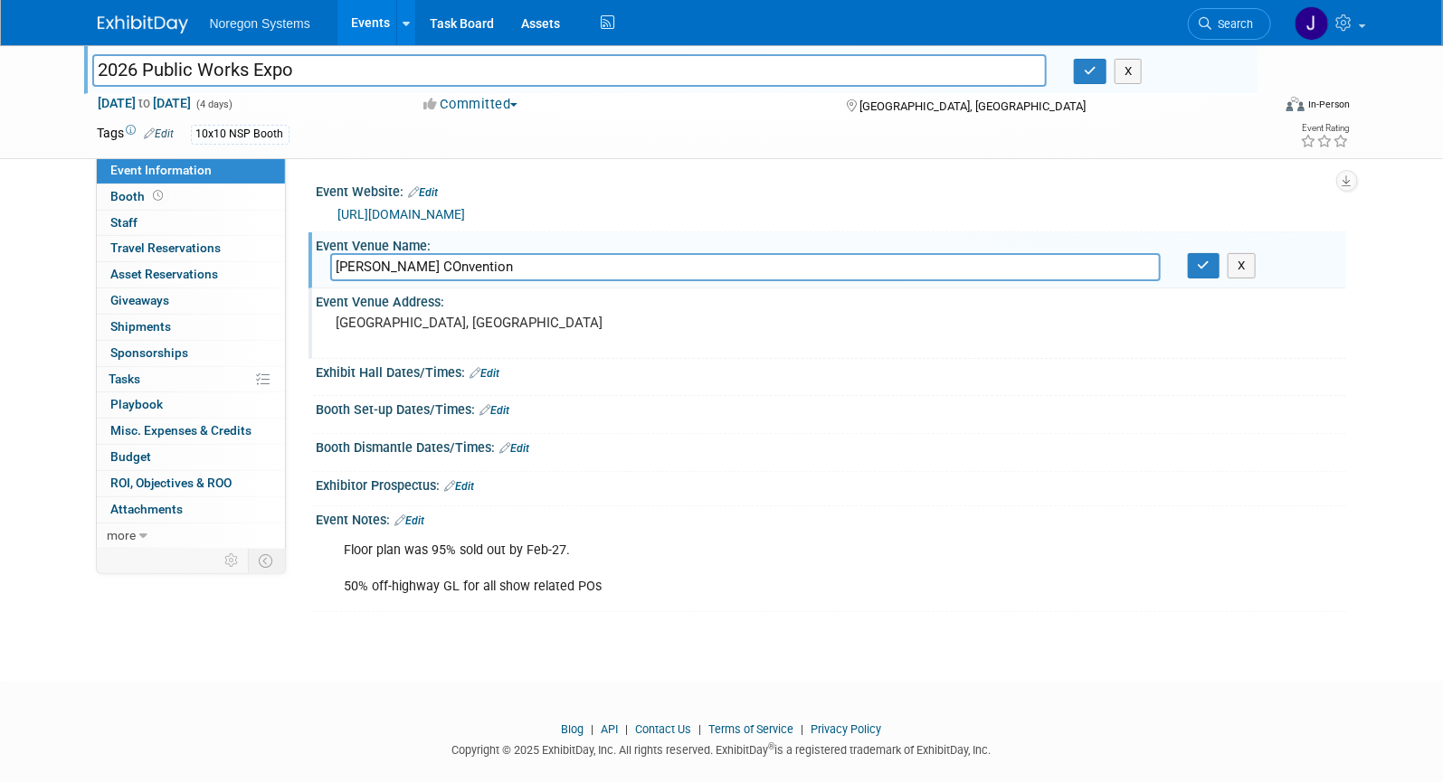
drag, startPoint x: 455, startPoint y: 262, endPoint x: 478, endPoint y: 278, distance: 27.3
click at [455, 265] on input "George R. Brown COnvention" at bounding box center [745, 267] width 830 height 28
click at [525, 259] on input "George R. Brown Convention" at bounding box center [745, 267] width 830 height 28
type input "George R. Brown Convention Center - Halls D & E"
click at [421, 341] on div "[GEOGRAPHIC_DATA], [GEOGRAPHIC_DATA]" at bounding box center [531, 331] width 402 height 42
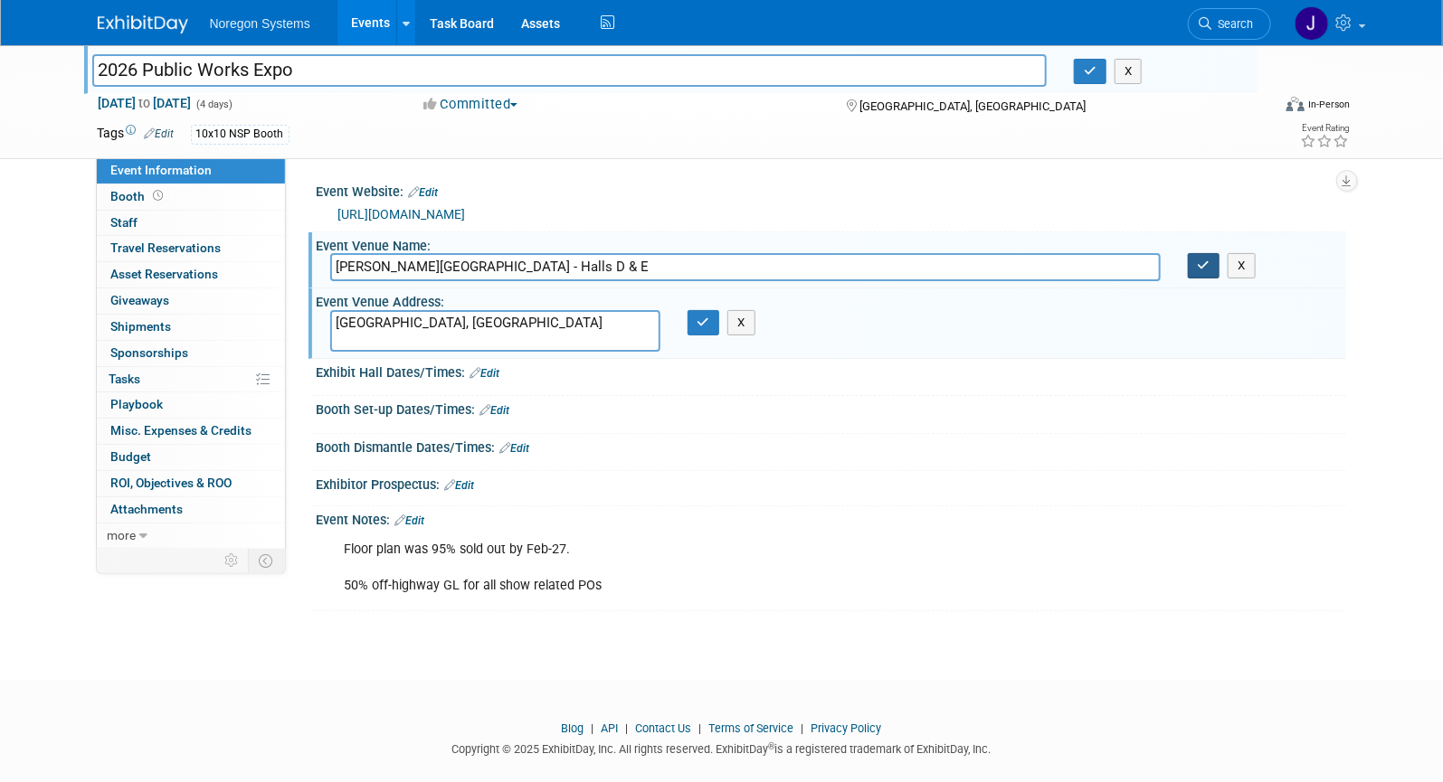
click at [1206, 269] on icon "button" at bounding box center [1204, 266] width 13 height 12
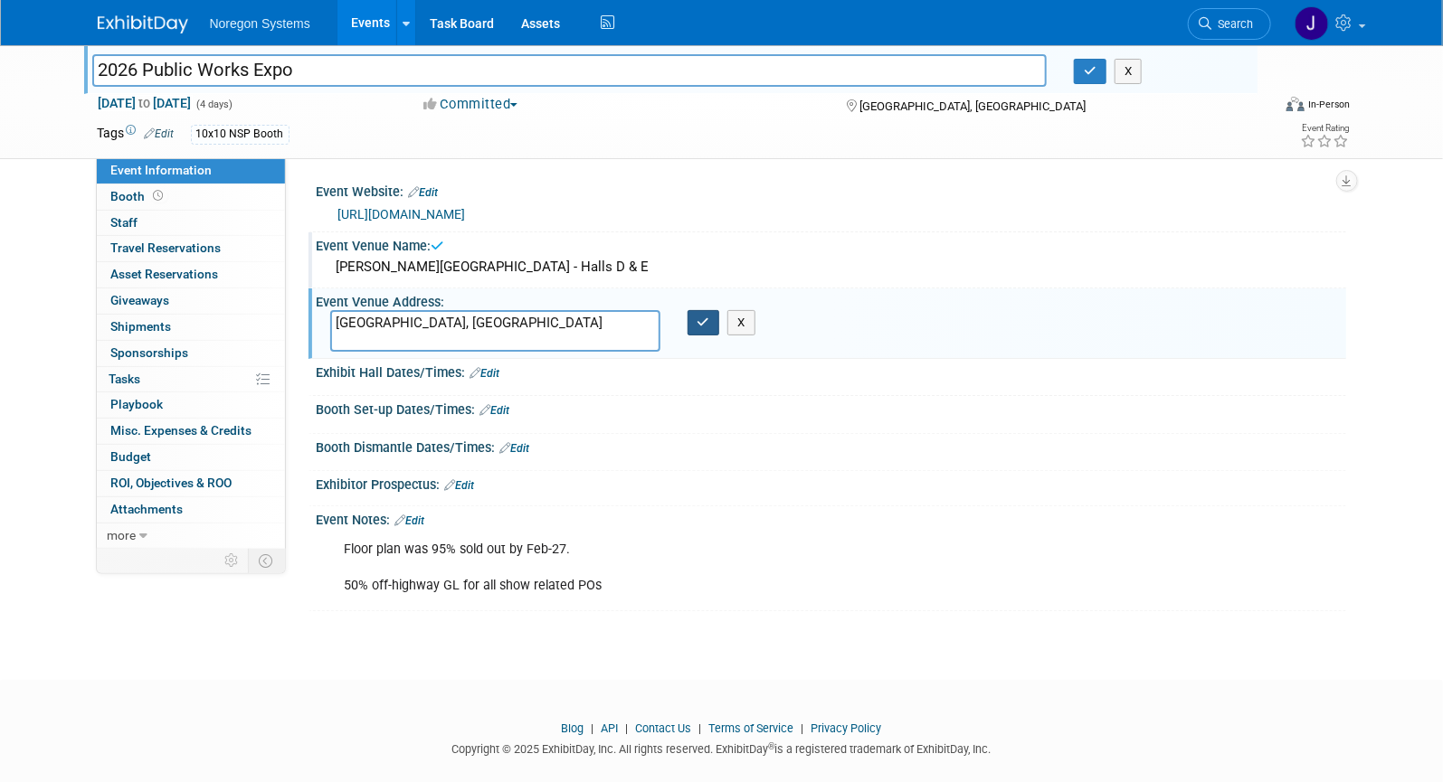
click at [707, 327] on button "button" at bounding box center [703, 322] width 33 height 25
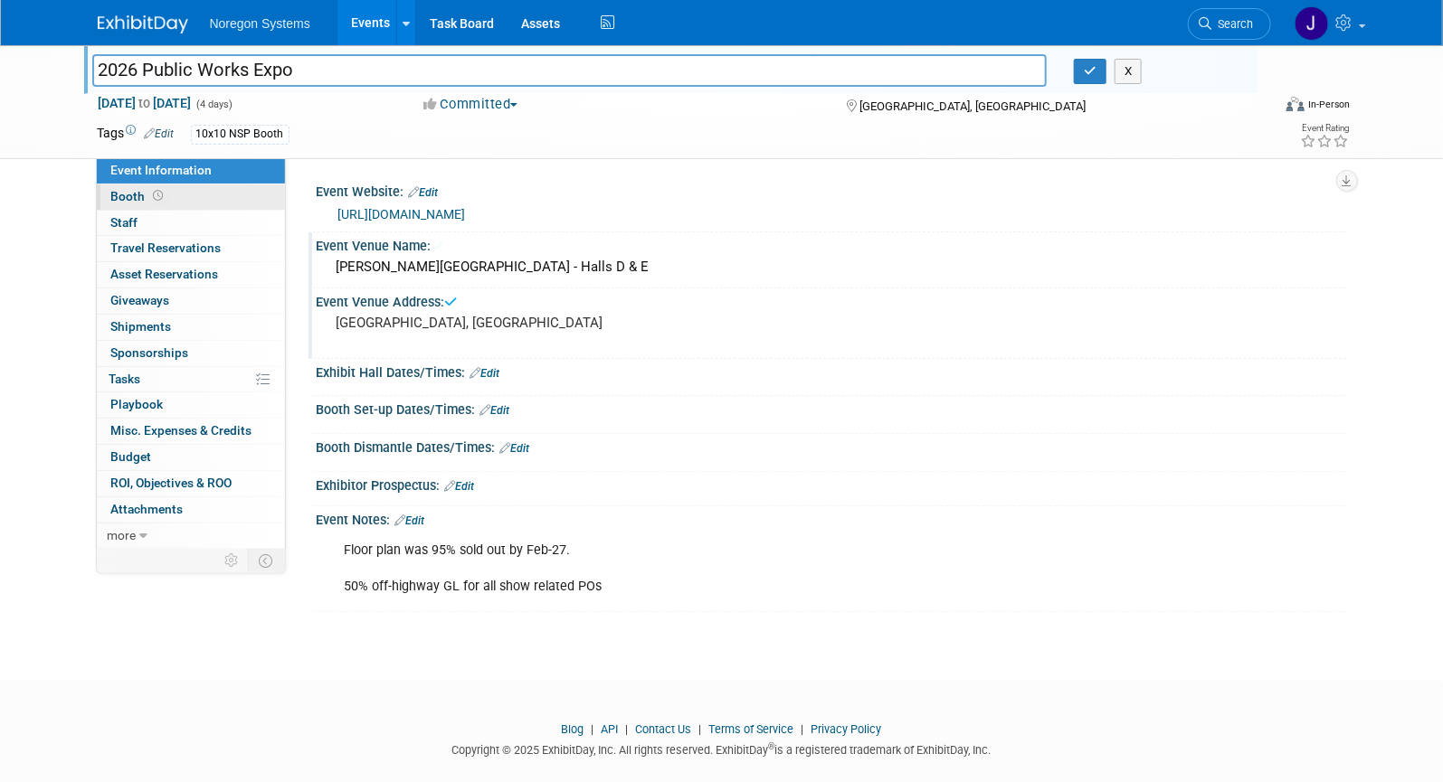
click at [188, 200] on link "Booth" at bounding box center [191, 197] width 188 height 25
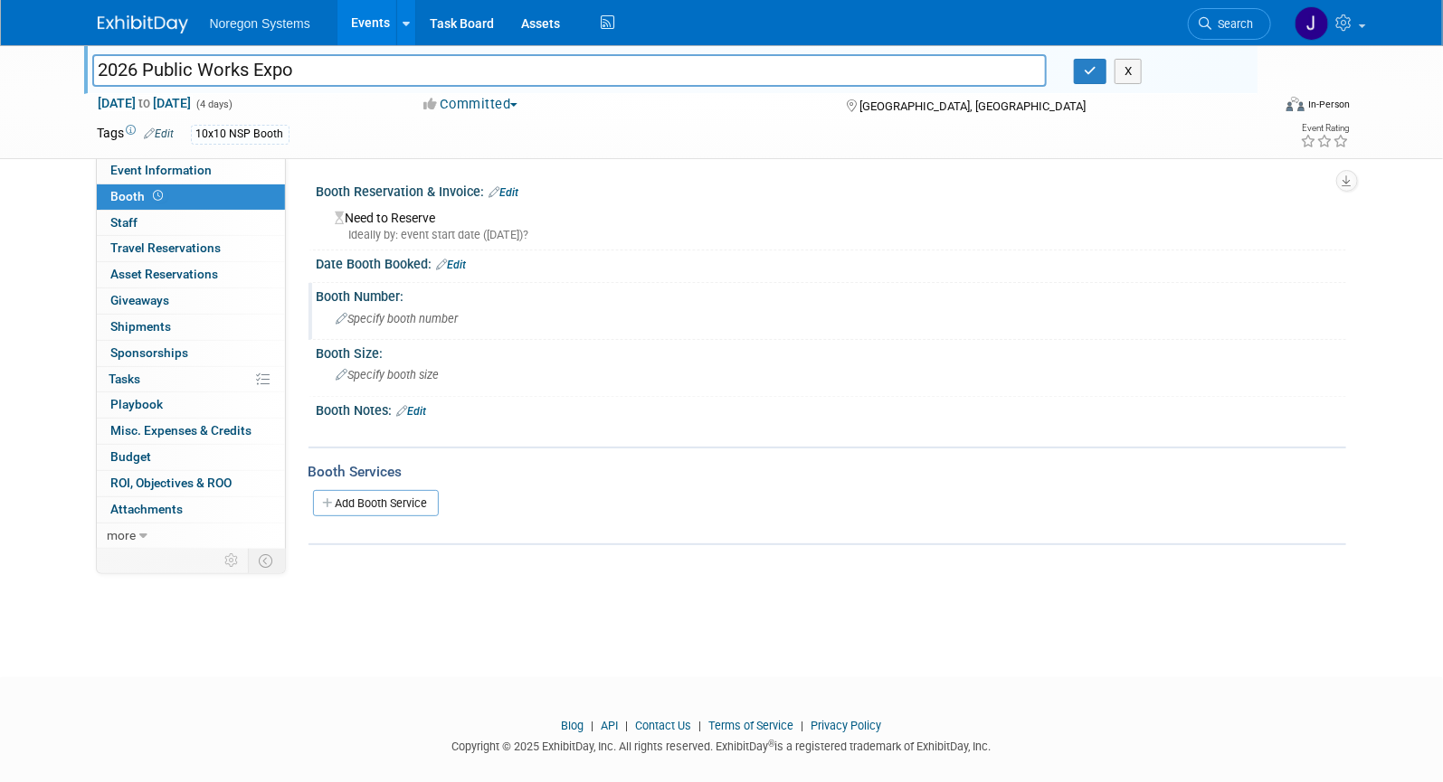
click at [422, 317] on span "Specify booth number" at bounding box center [397, 319] width 122 height 14
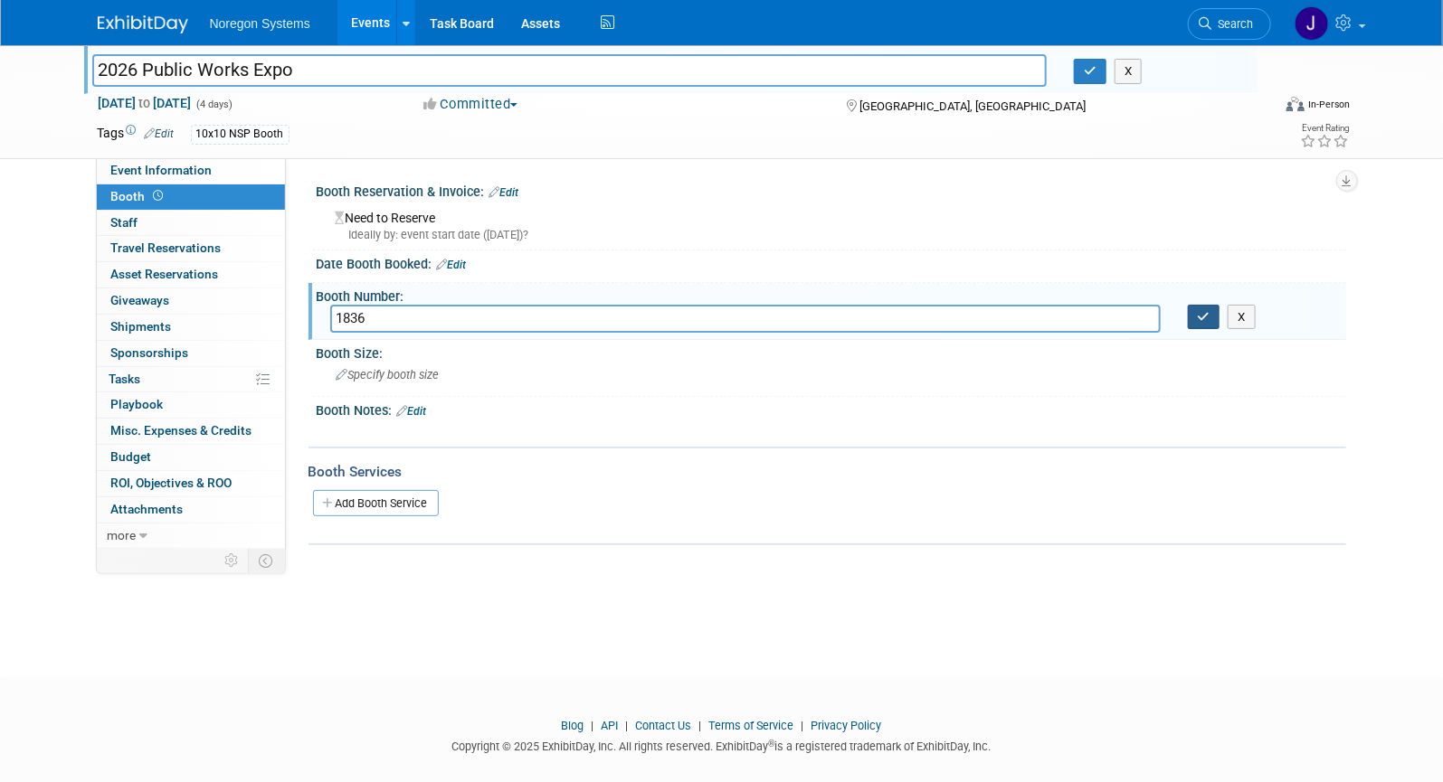
type input "1836"
click at [1209, 316] on icon "button" at bounding box center [1204, 317] width 13 height 12
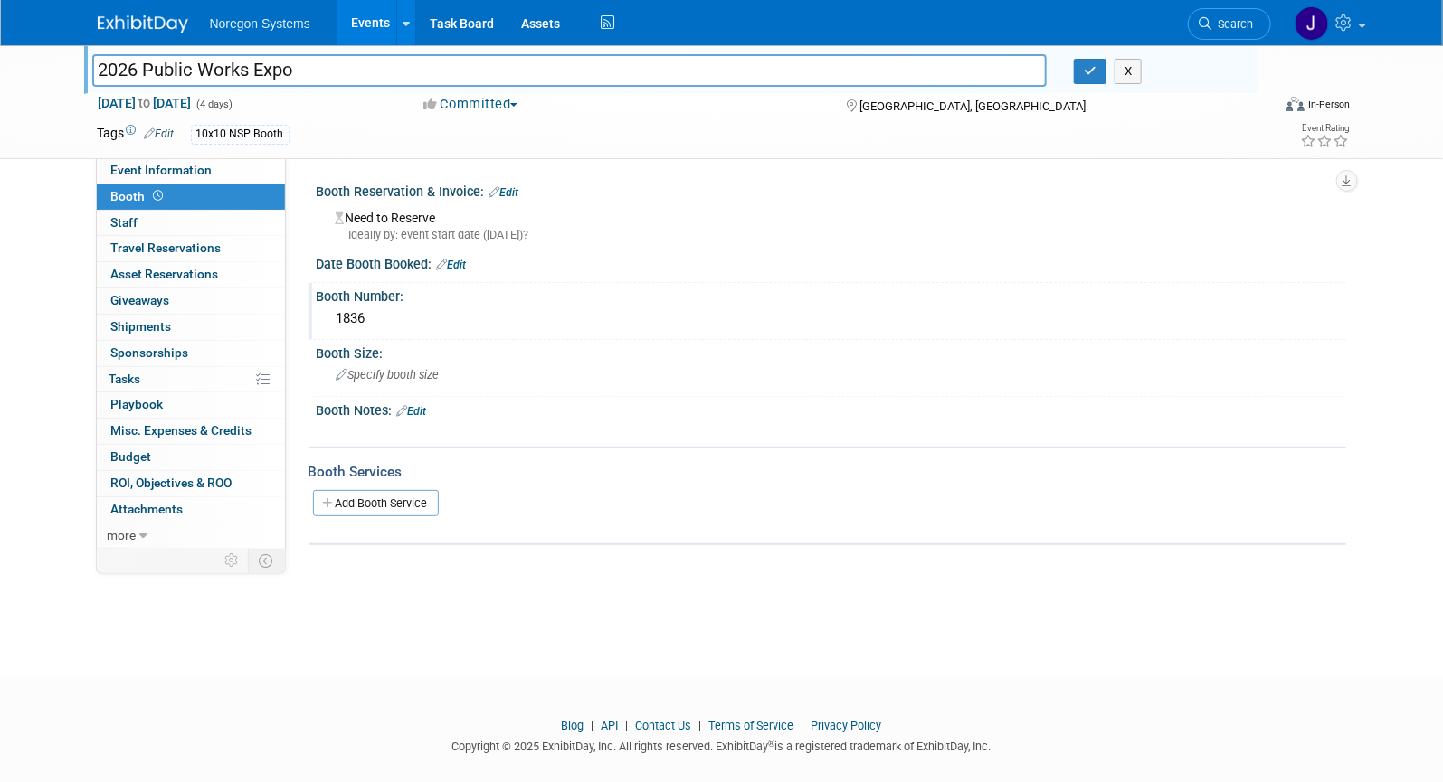
click at [443, 319] on div "1836" at bounding box center [831, 319] width 1002 height 28
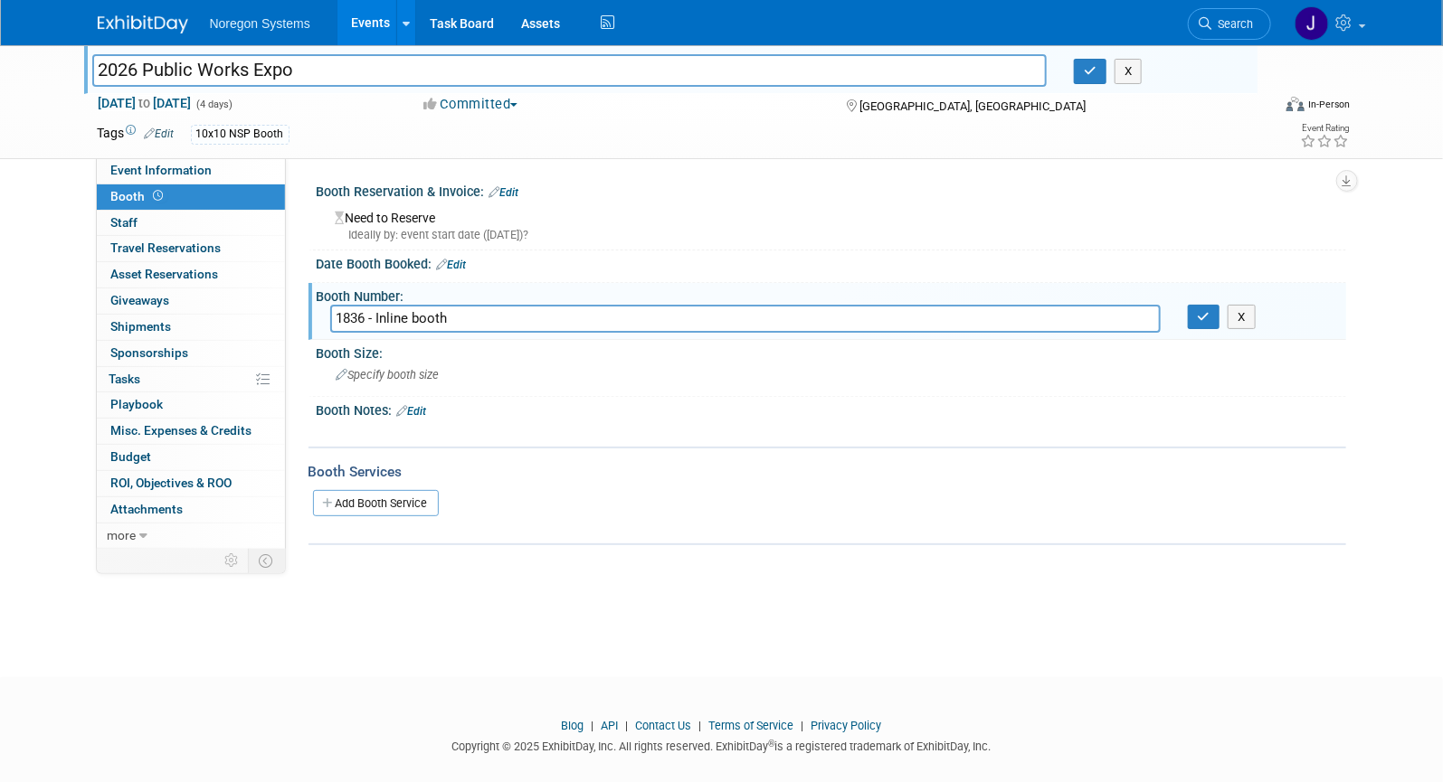
click at [453, 317] on input "1836 - Inline booth" at bounding box center [745, 319] width 830 height 28
type input "1836 - Inline booth"
click at [1194, 320] on button "button" at bounding box center [1204, 317] width 33 height 25
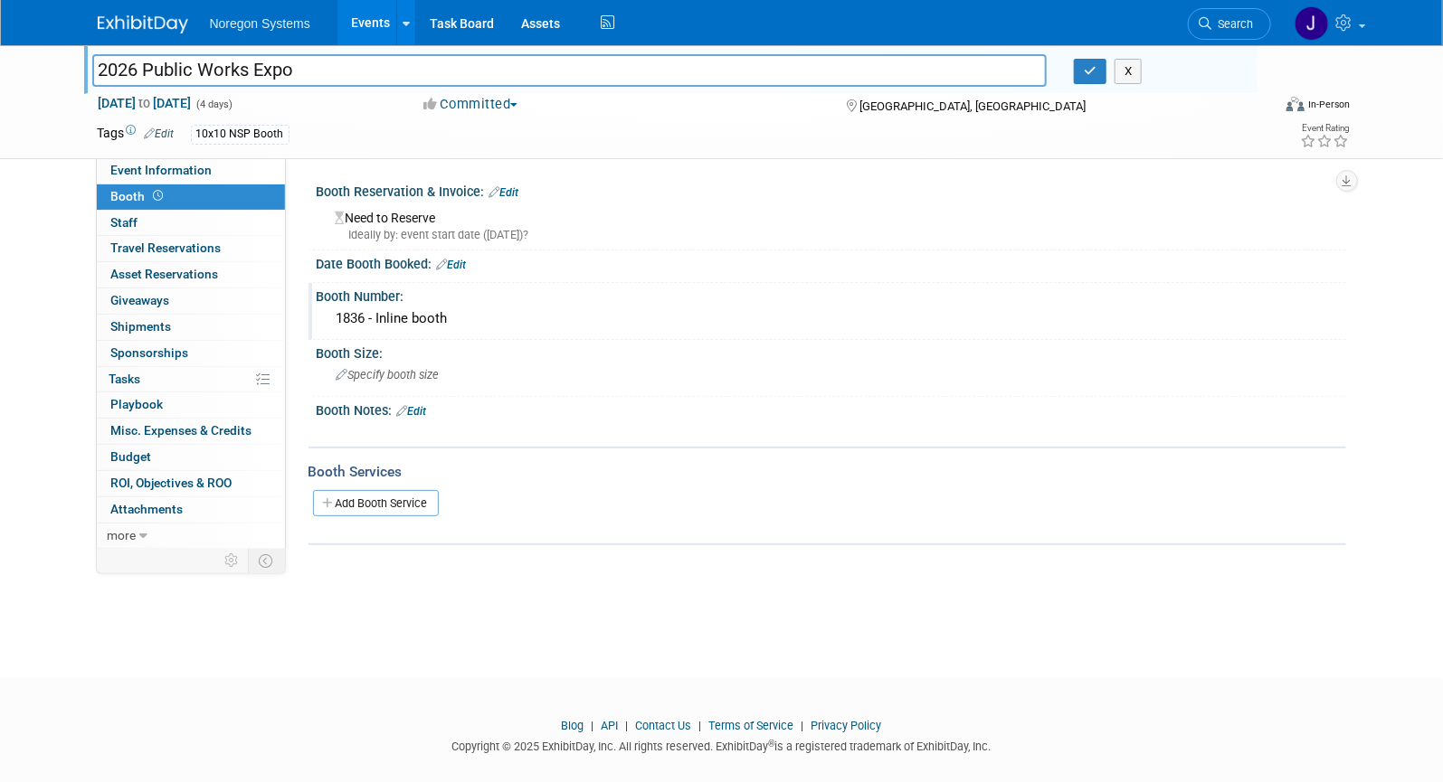
click at [517, 193] on link "Edit" at bounding box center [504, 192] width 30 height 13
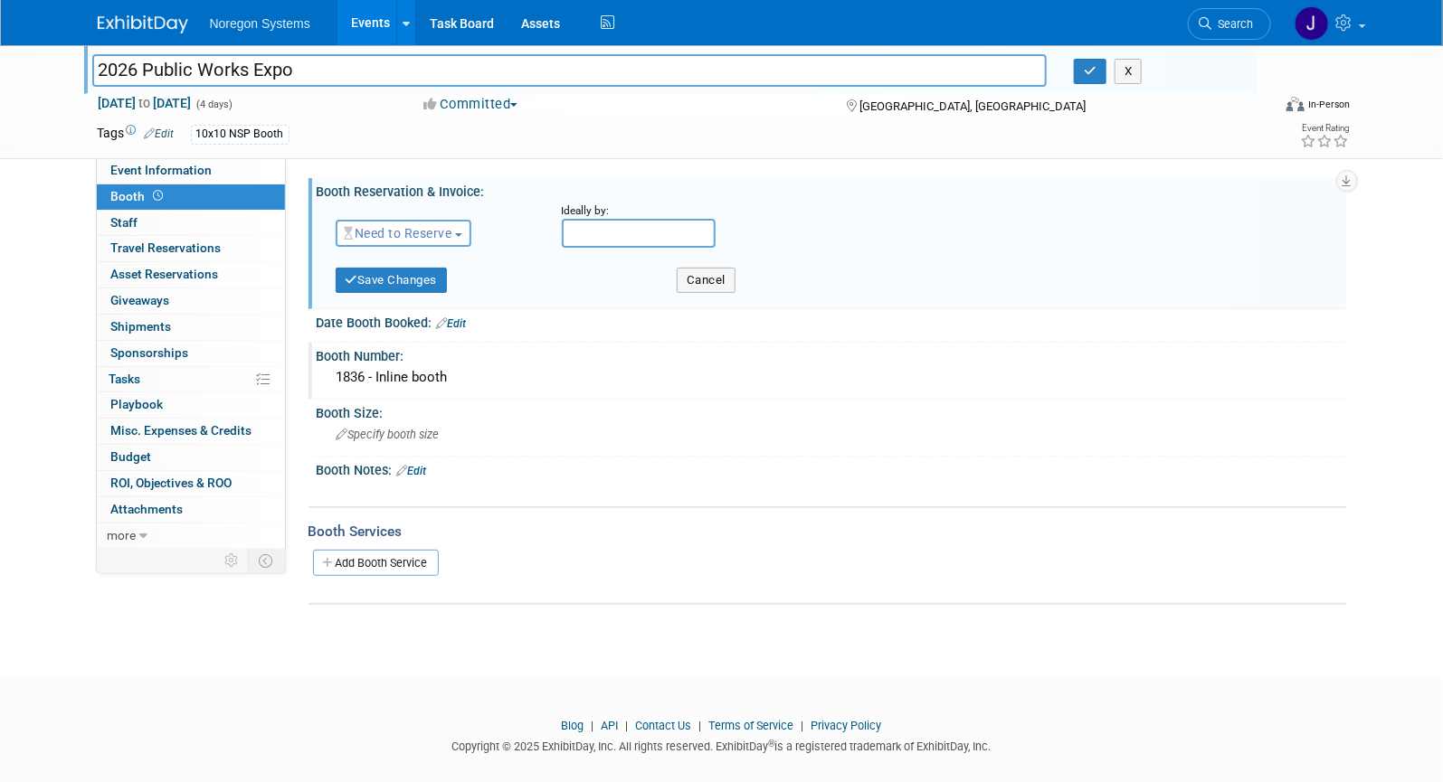
click at [407, 229] on span "Need to Reserve" at bounding box center [399, 233] width 108 height 14
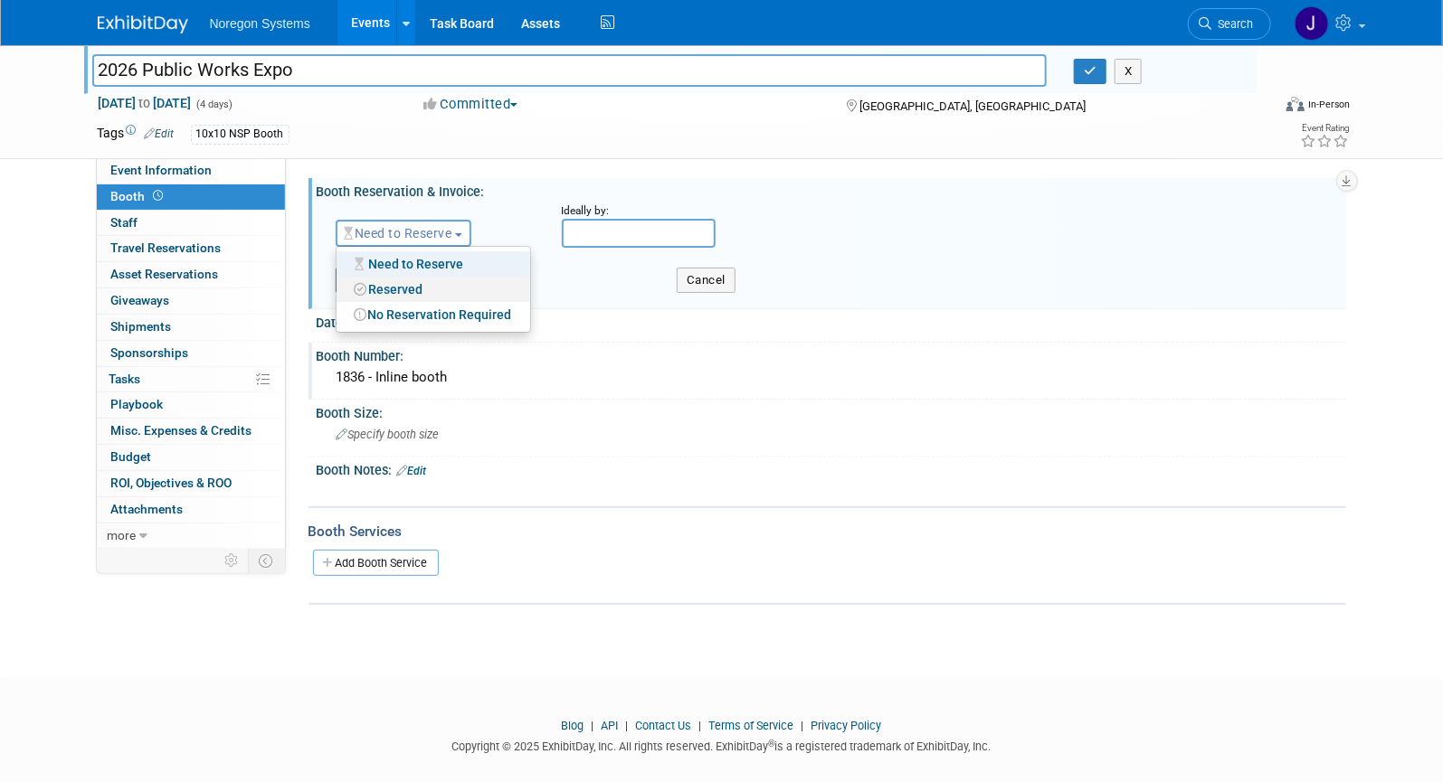
click at [441, 285] on link "Reserved" at bounding box center [433, 289] width 194 height 25
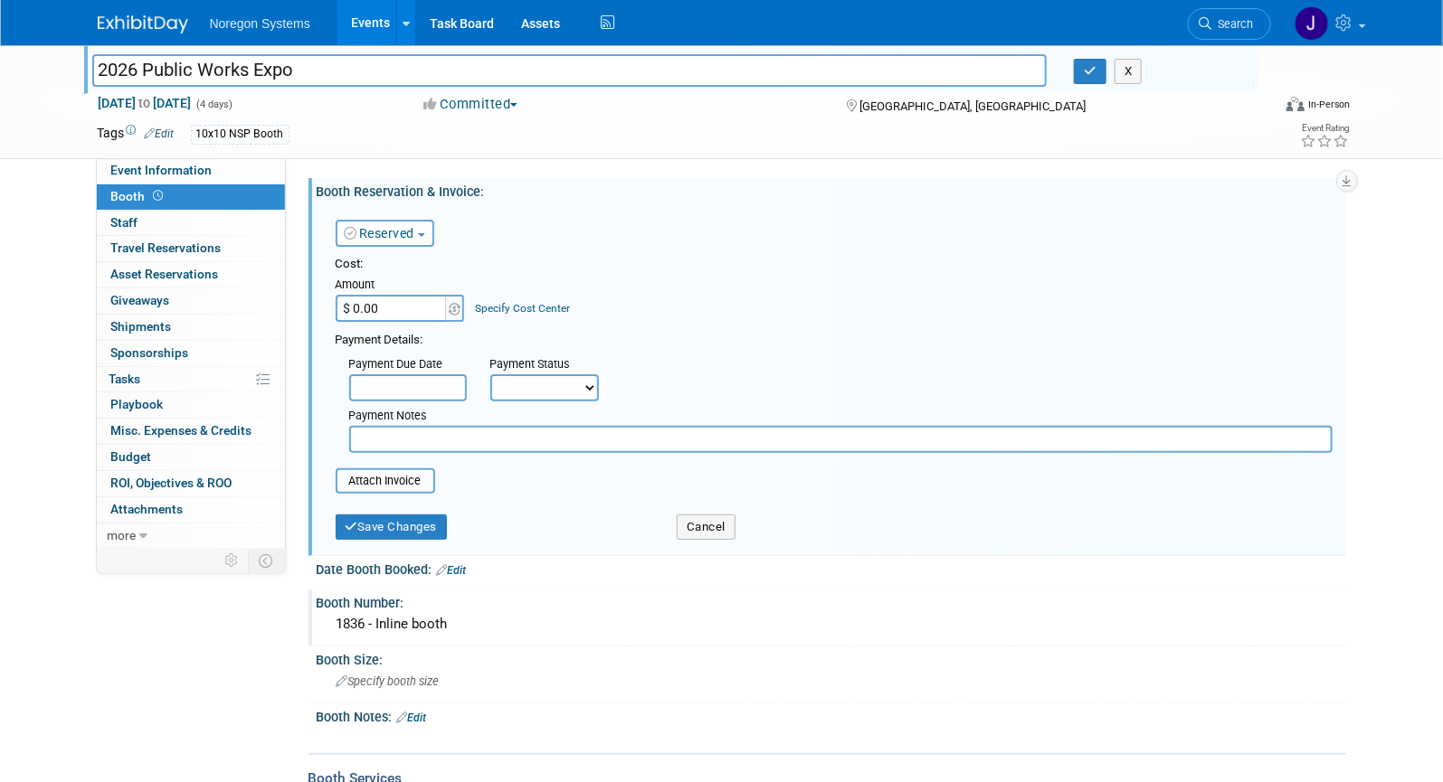
click at [383, 315] on input "$ 0.00" at bounding box center [392, 308] width 113 height 27
click at [577, 388] on select "Not Paid Yet Partially Paid Paid in Full" at bounding box center [544, 387] width 109 height 27
select select "3"
click at [490, 374] on select "Not Paid Yet Partially Paid Paid in Full" at bounding box center [544, 387] width 109 height 27
click at [392, 232] on link "Reserved" at bounding box center [380, 233] width 71 height 14
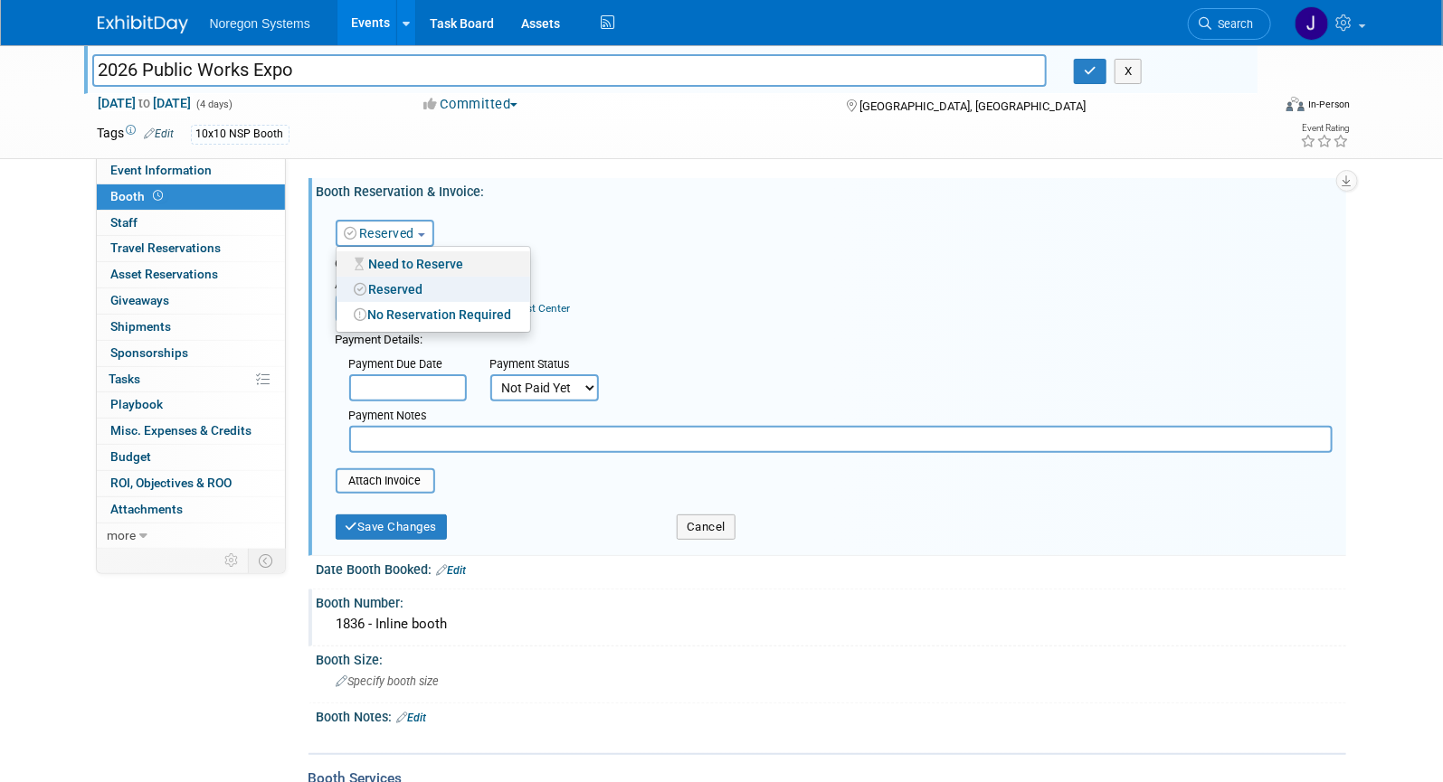
click at [463, 259] on link "Need to Reserve" at bounding box center [433, 263] width 194 height 25
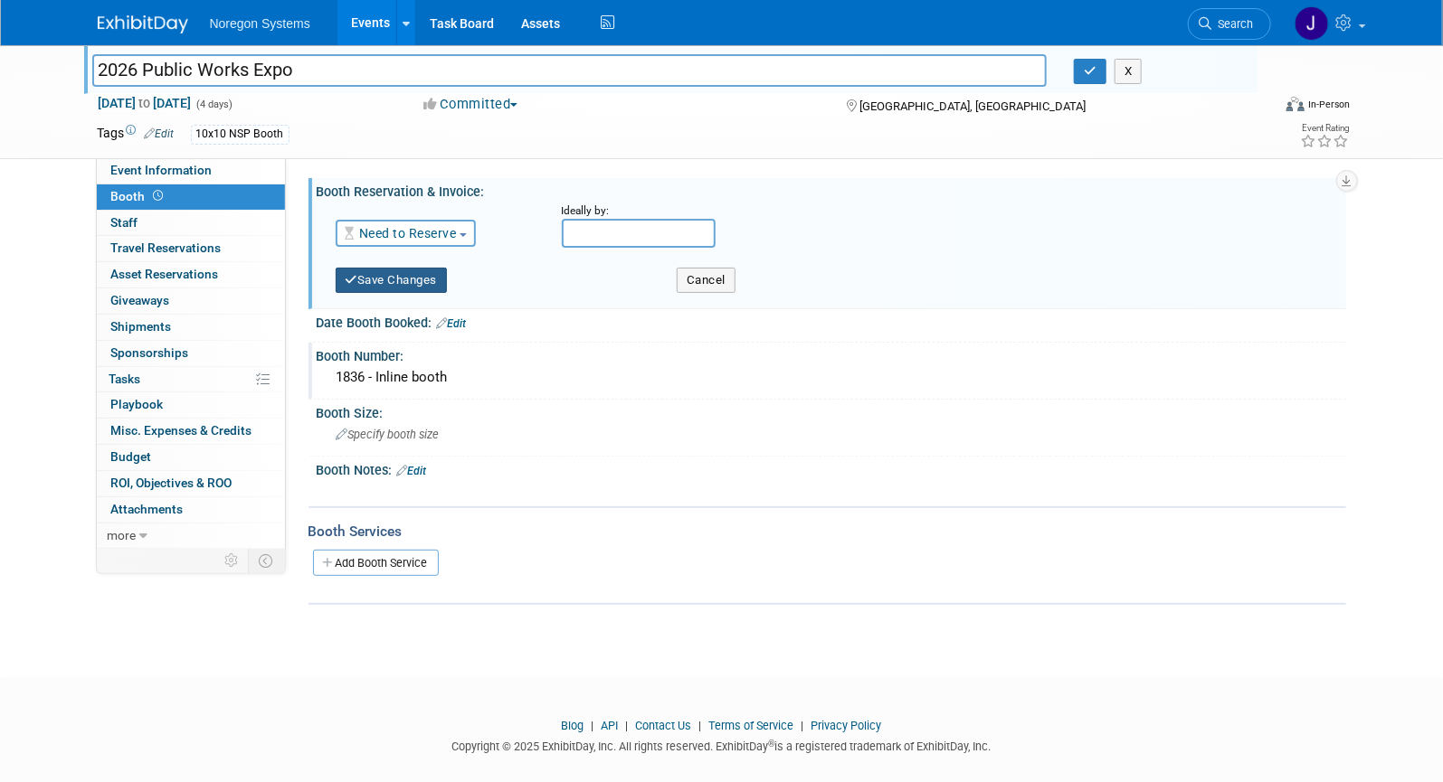
click at [439, 282] on button "Save Changes" at bounding box center [392, 280] width 112 height 25
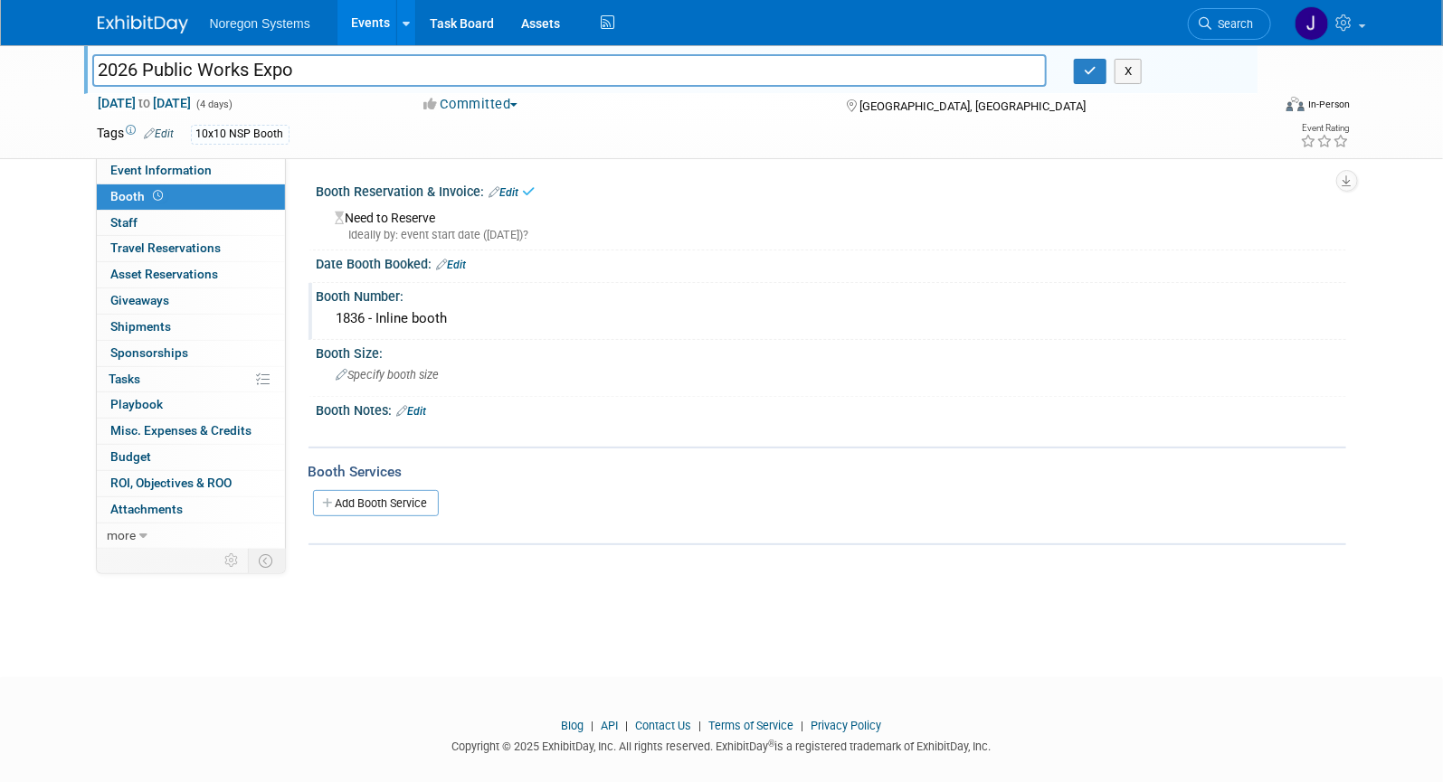
click at [464, 262] on link "Edit" at bounding box center [452, 265] width 30 height 13
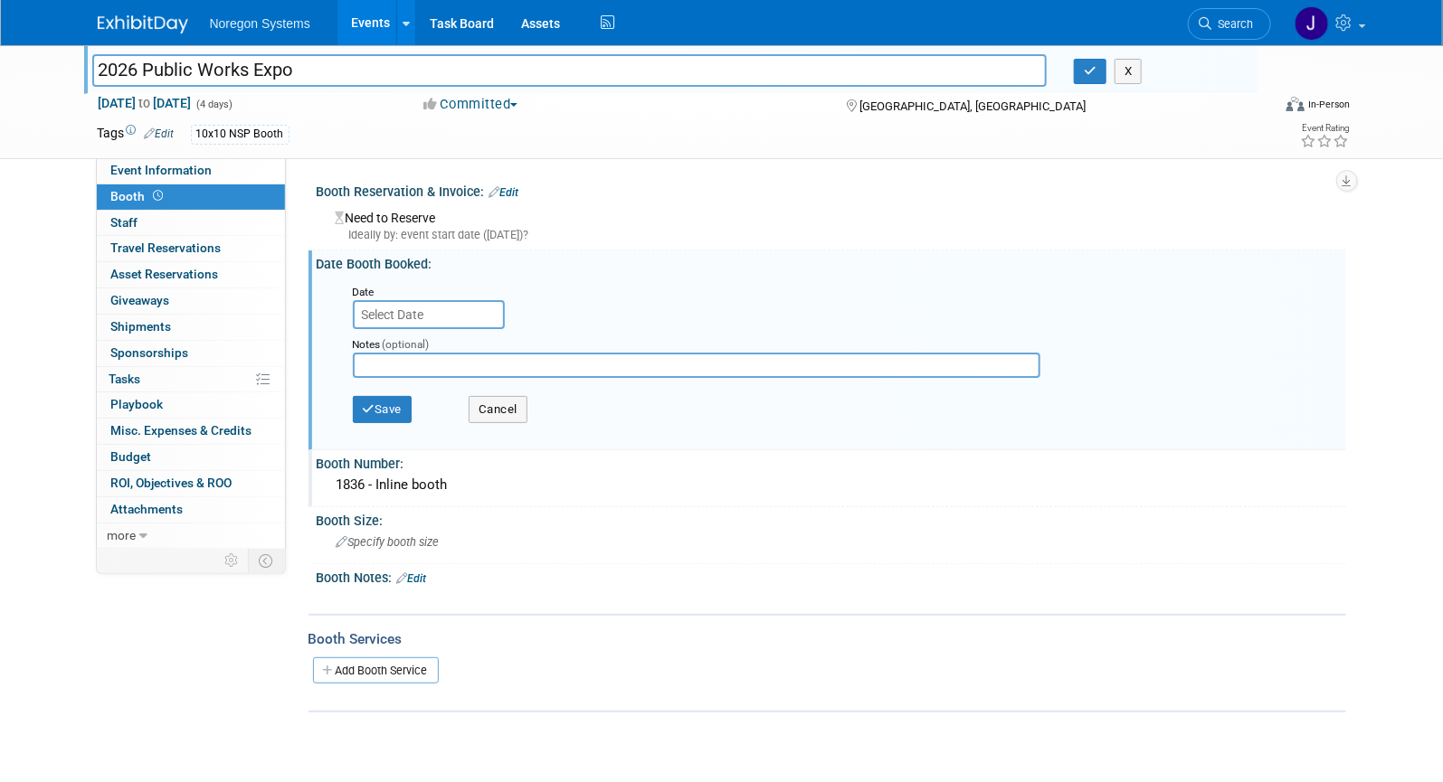
click at [443, 308] on input "text" at bounding box center [429, 314] width 152 height 29
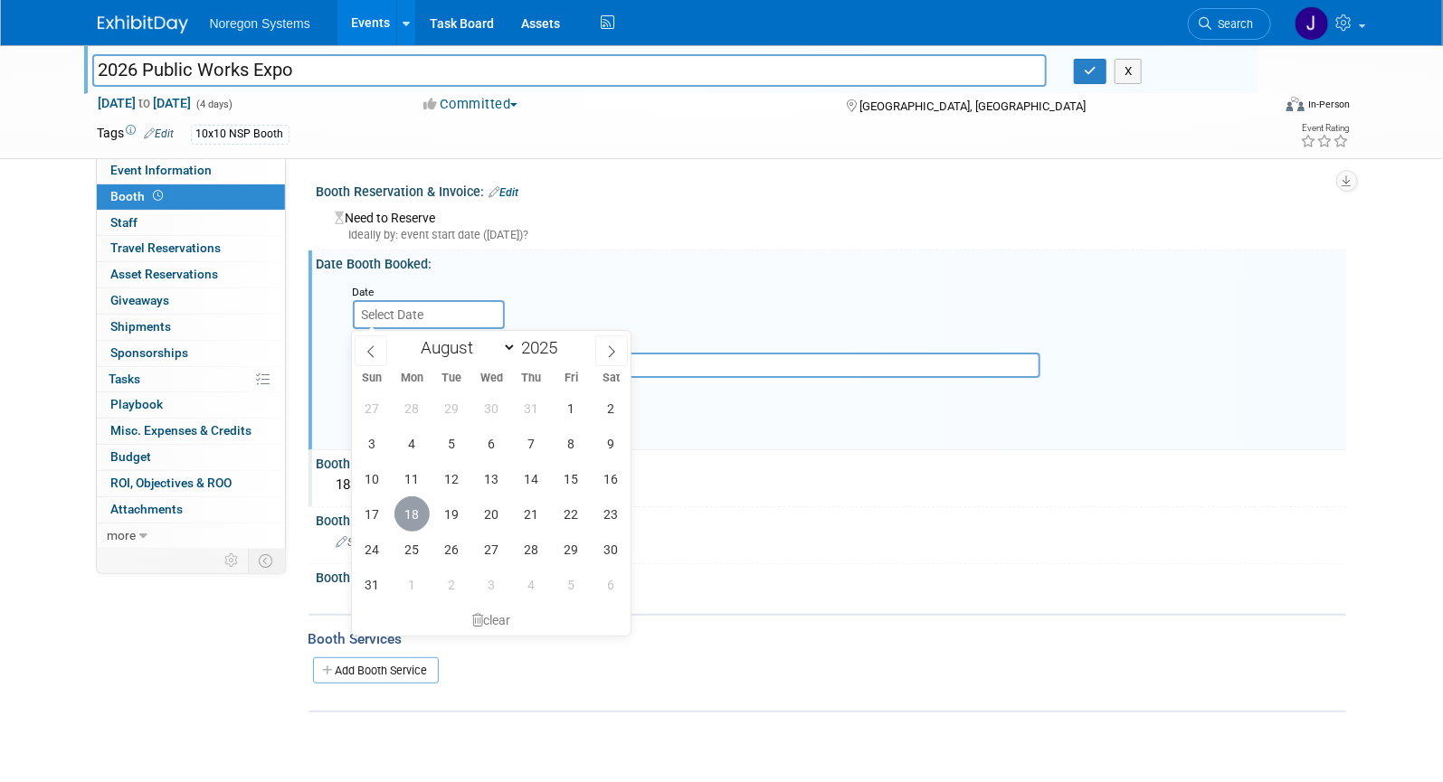
click at [416, 511] on span "18" at bounding box center [411, 514] width 35 height 35
type input "Aug 18, 2025"
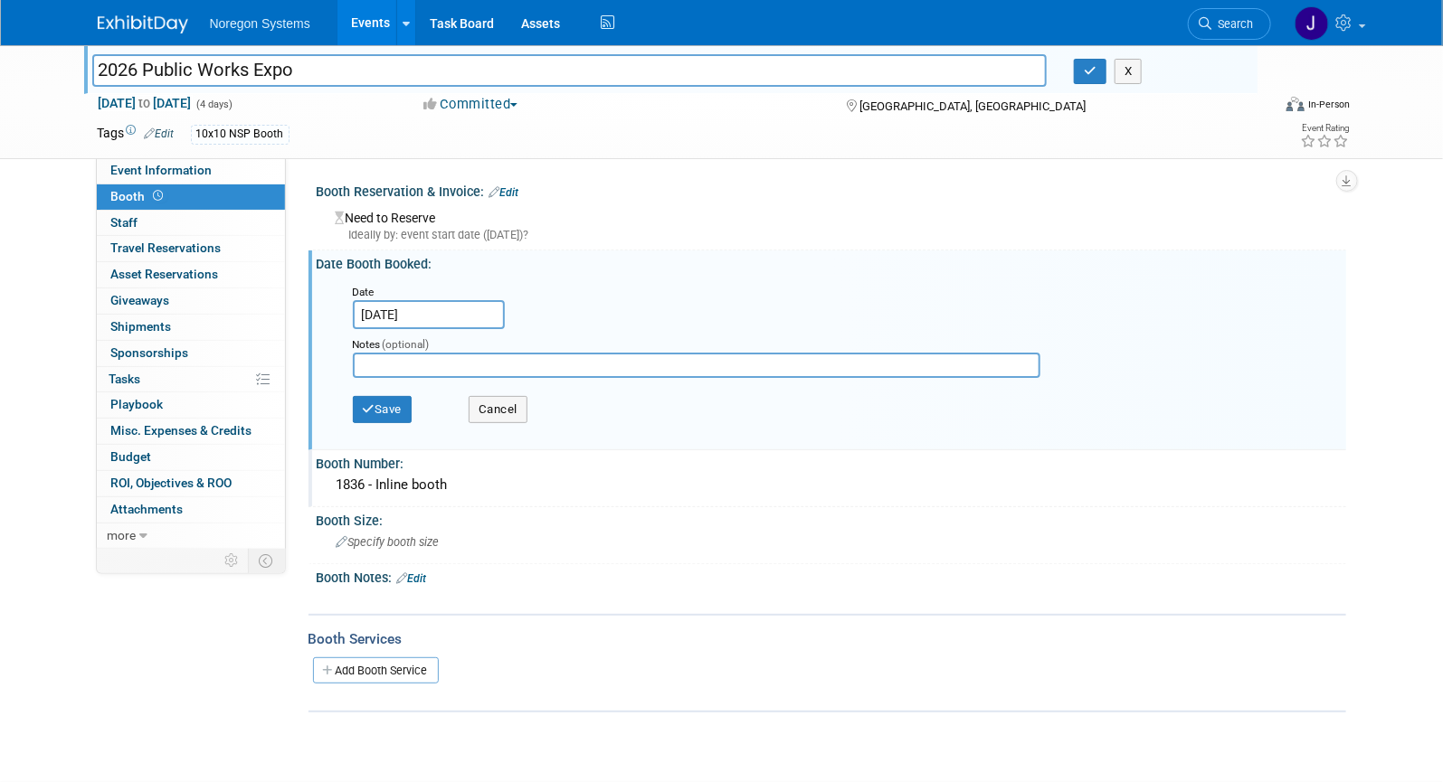
click at [597, 295] on div "Date Aug 18, 2025" at bounding box center [835, 305] width 992 height 47
click at [391, 411] on button "Save" at bounding box center [383, 409] width 60 height 27
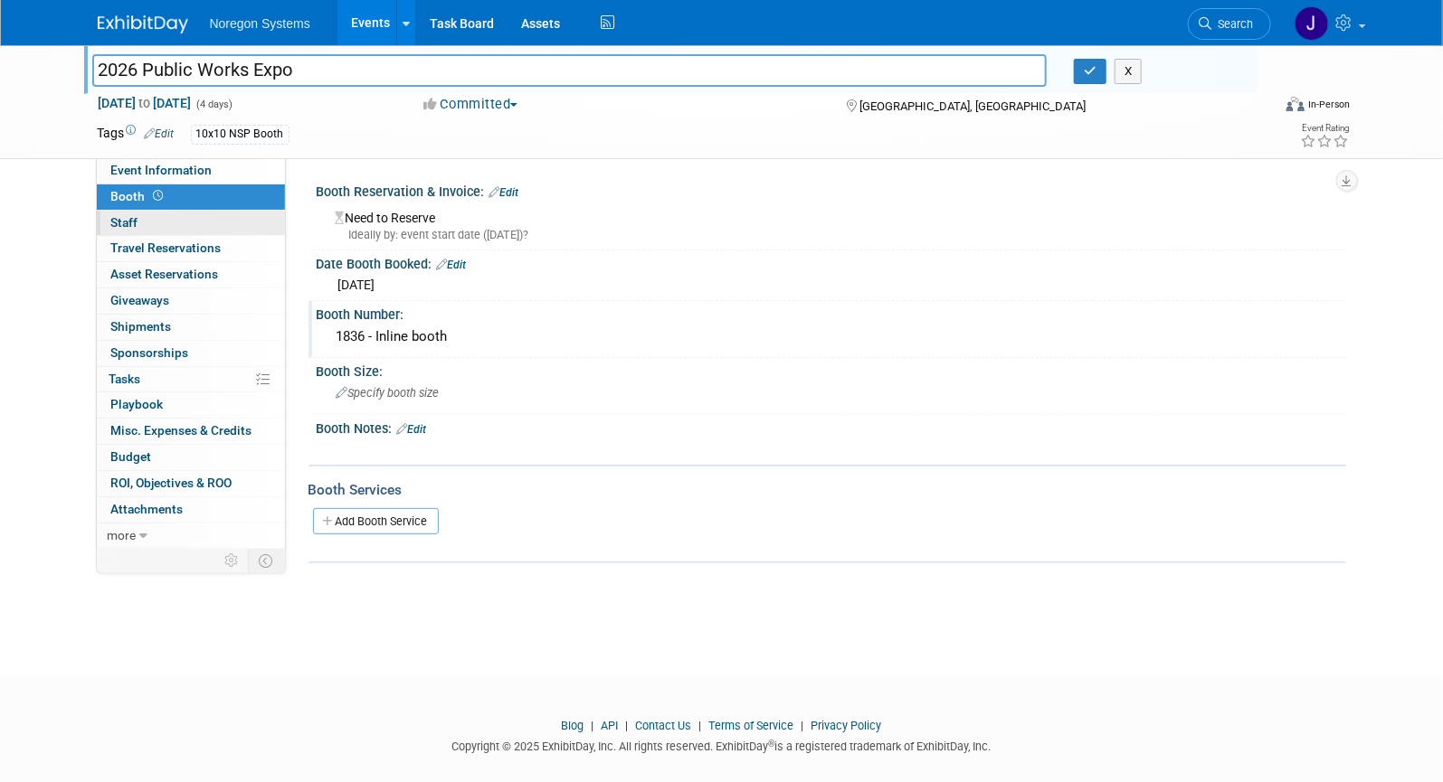
click at [211, 216] on link "0 Staff 0" at bounding box center [191, 223] width 188 height 25
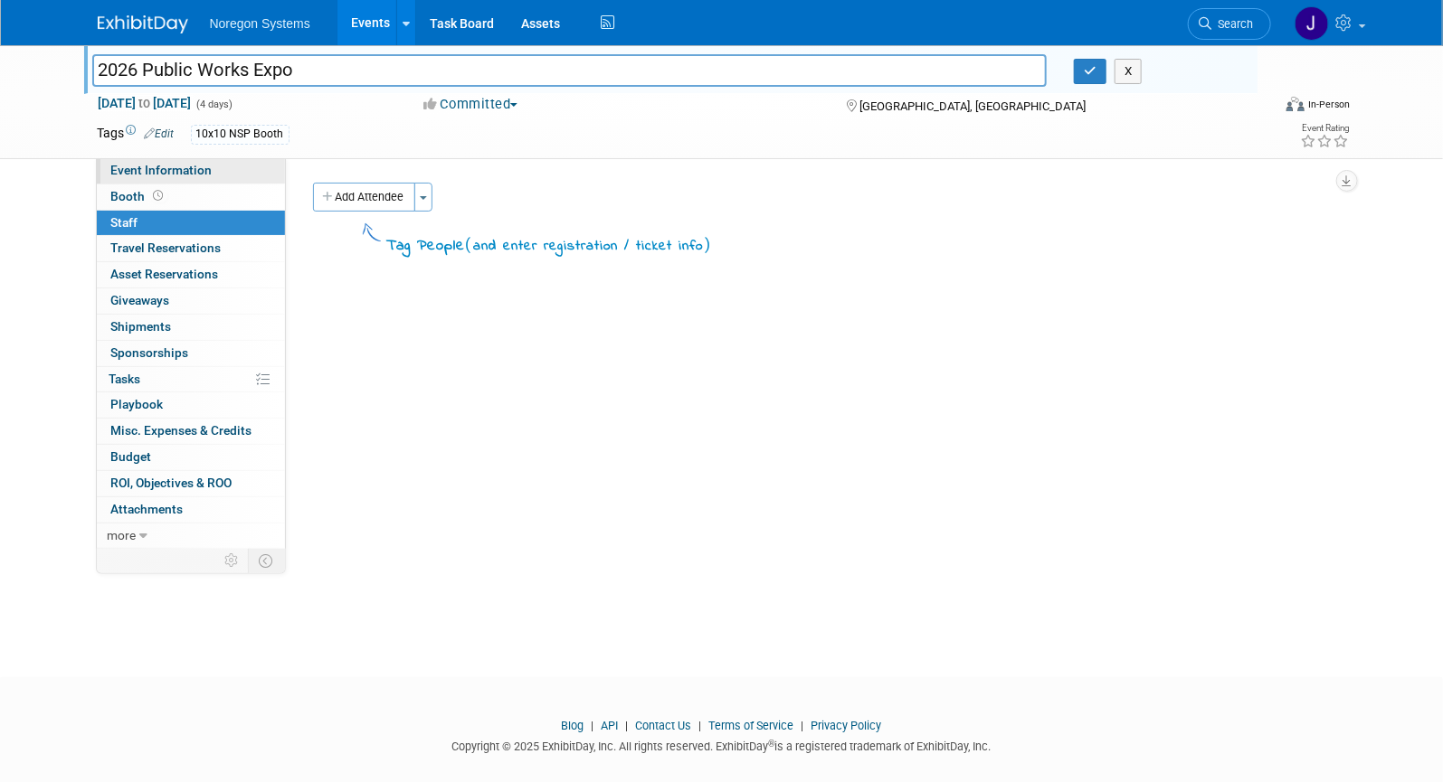
click at [225, 172] on link "Event Information" at bounding box center [191, 170] width 188 height 25
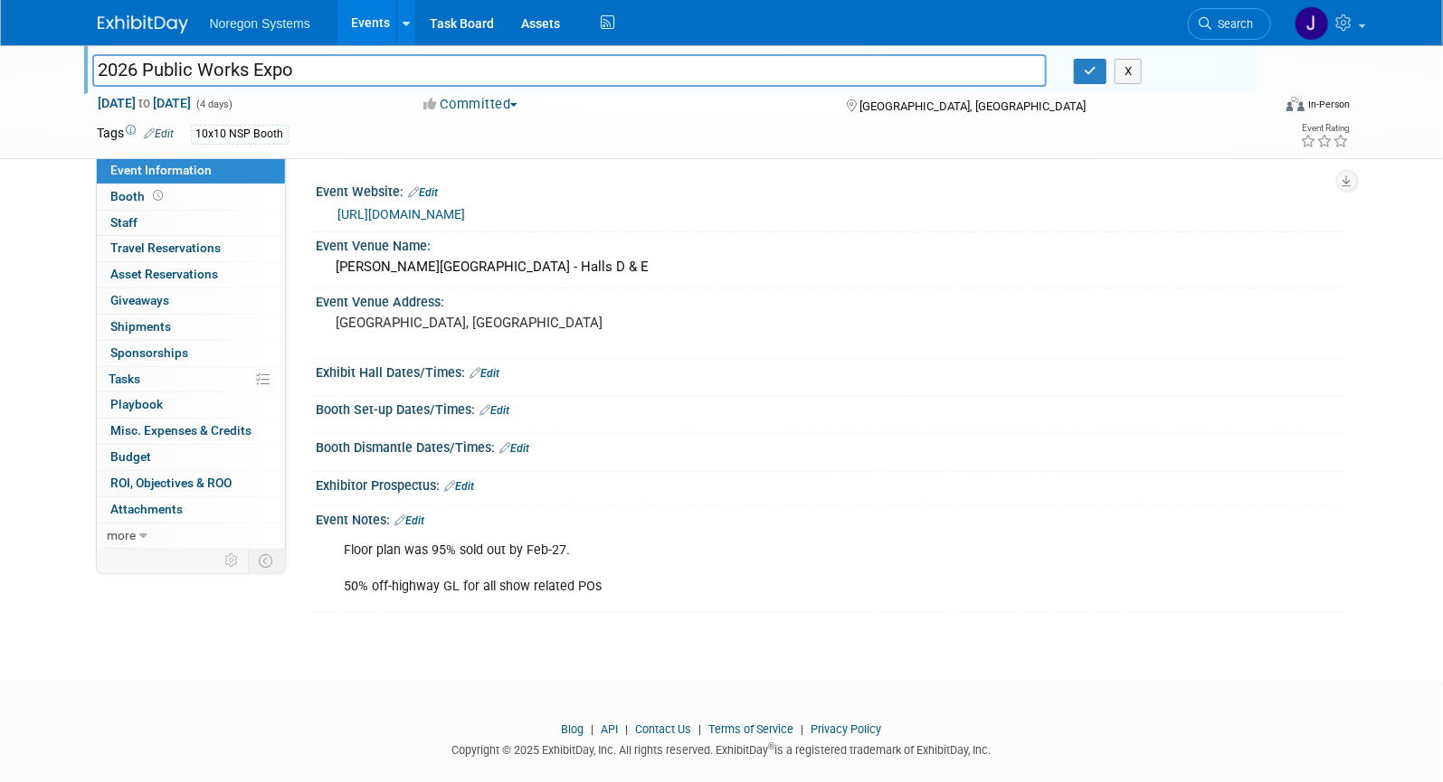
click at [421, 519] on link "Edit" at bounding box center [410, 521] width 30 height 13
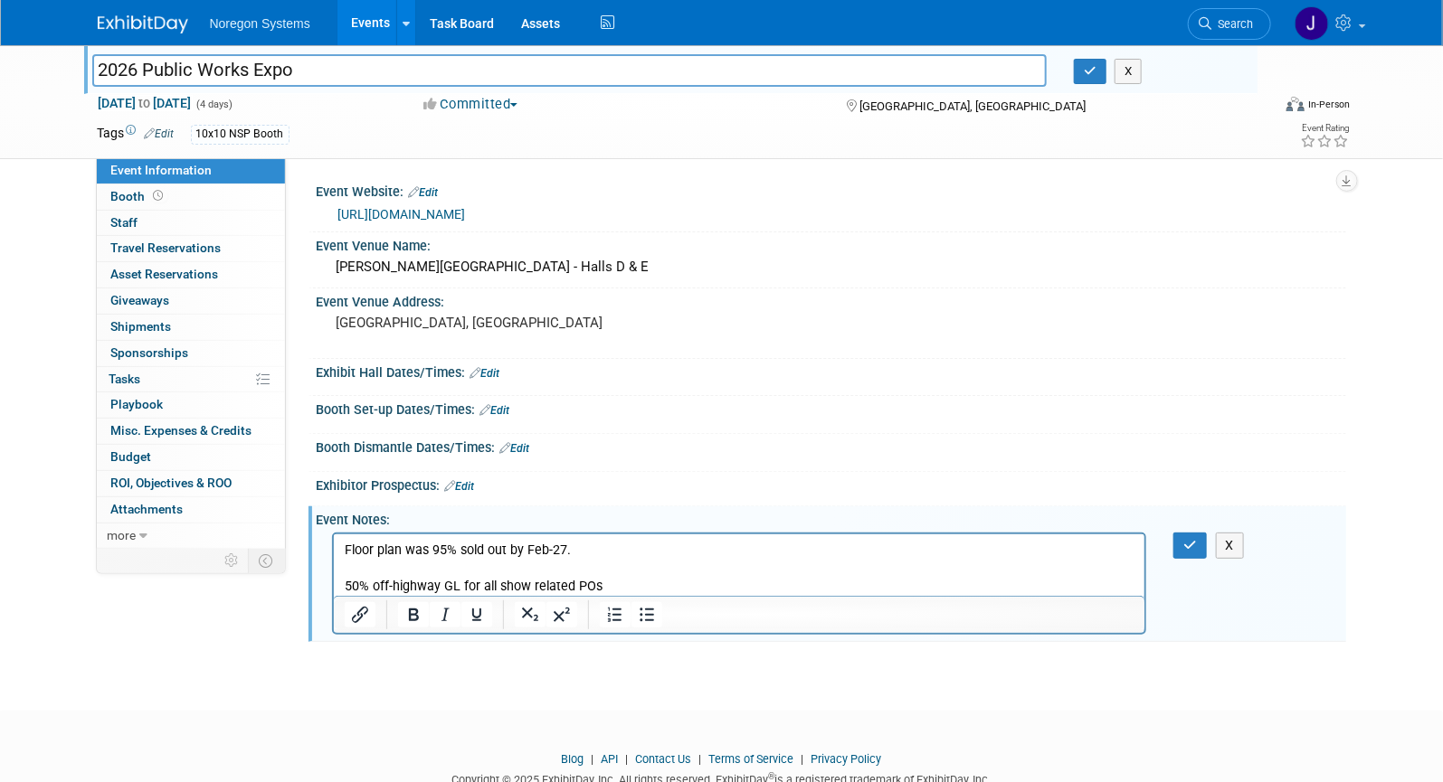
click at [604, 544] on p "Floor plan was 95% sold out by Feb-27. 50% off-highway GL for all show related …" at bounding box center [739, 568] width 791 height 54
drag, startPoint x: 632, startPoint y: 544, endPoint x: 295, endPoint y: 545, distance: 337.4
click at [333, 545] on html "Floor plan was 95% sold out by Feb-27. 50% off-highway GL for all show related …" at bounding box center [738, 565] width 811 height 62
click at [346, 585] on p "50% off-highway GL for all show related POs" at bounding box center [739, 568] width 791 height 54
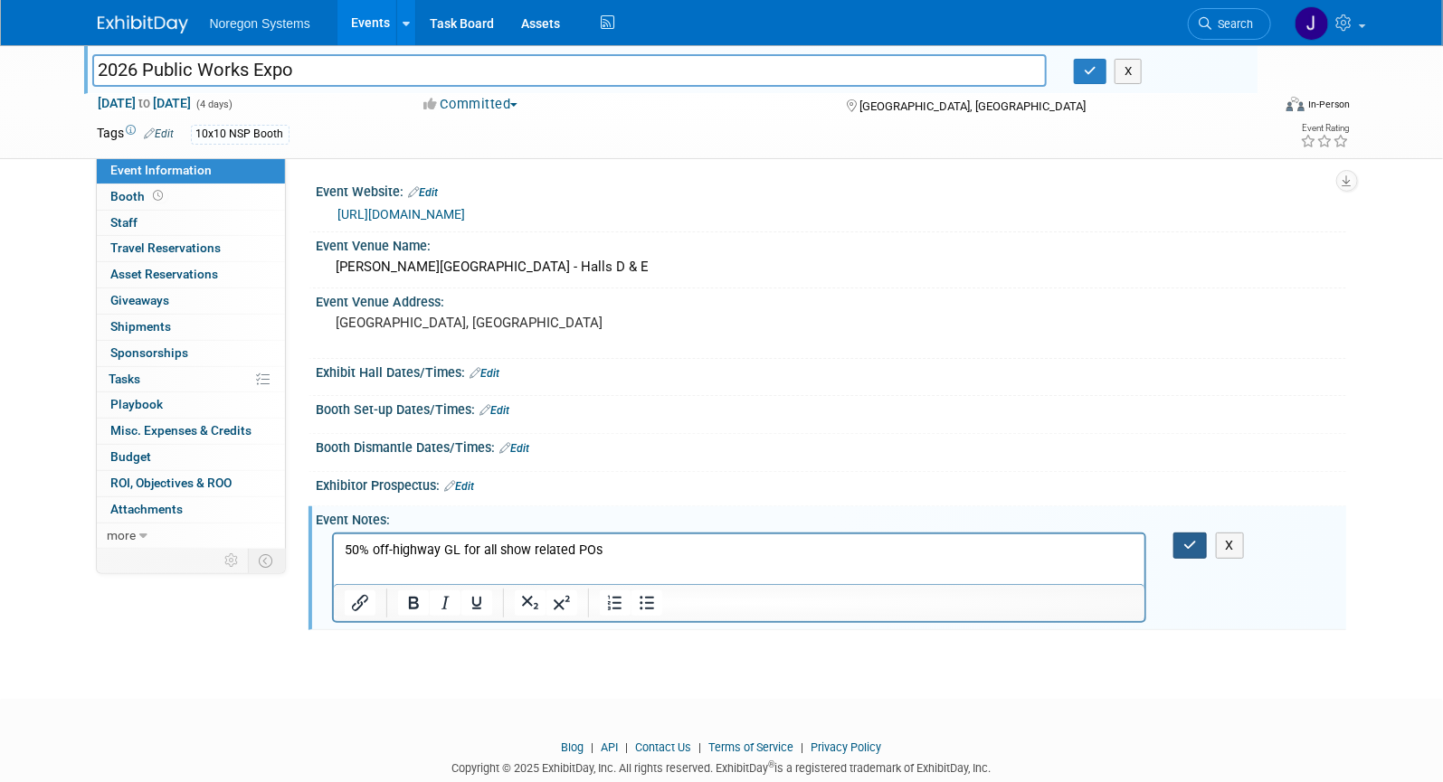
click at [1179, 544] on button "button" at bounding box center [1189, 546] width 33 height 26
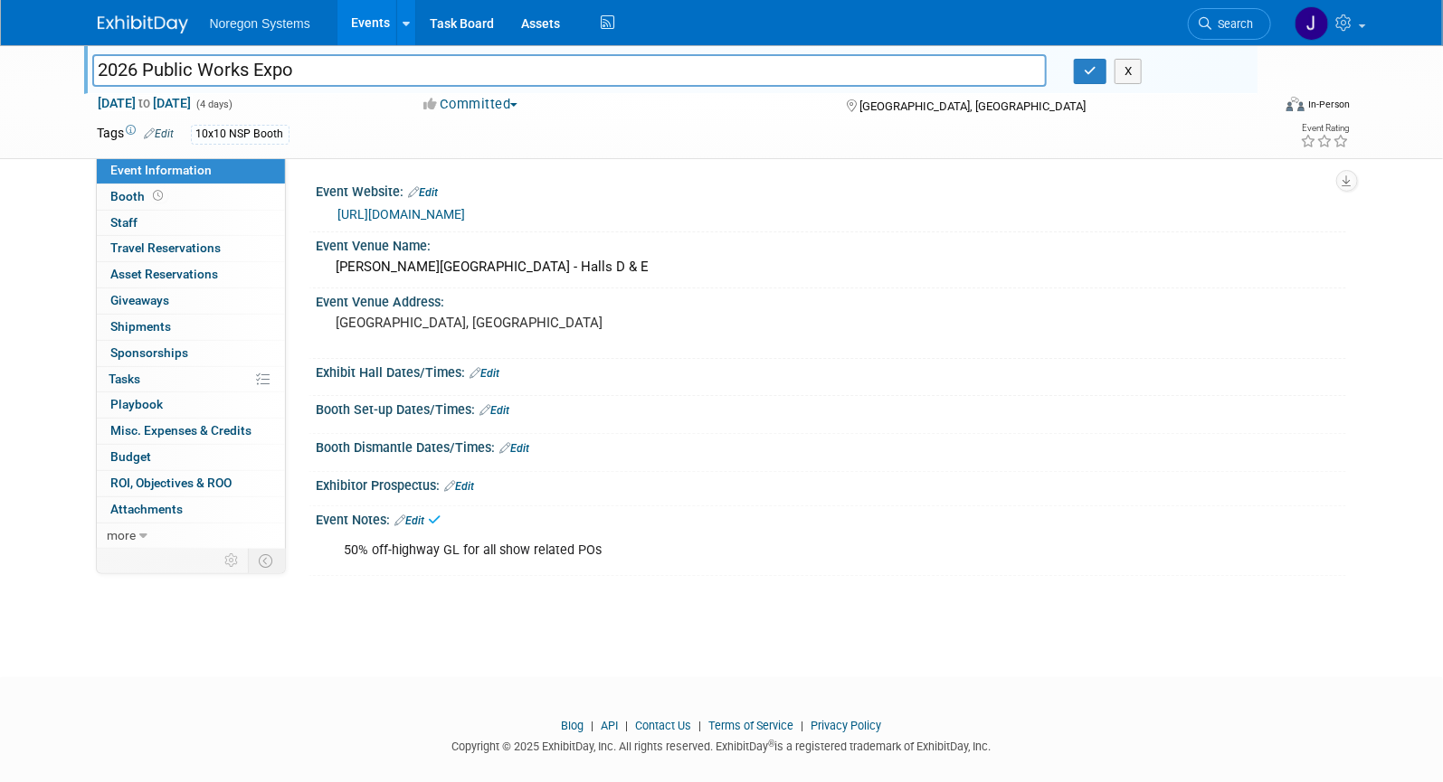
click at [917, 626] on div "(Needs Actual dates) 2026 Public Works Expo 2026 Public Works Expo X Aug 30, 20…" at bounding box center [721, 345] width 1443 height 600
click at [1085, 73] on icon "button" at bounding box center [1090, 71] width 13 height 12
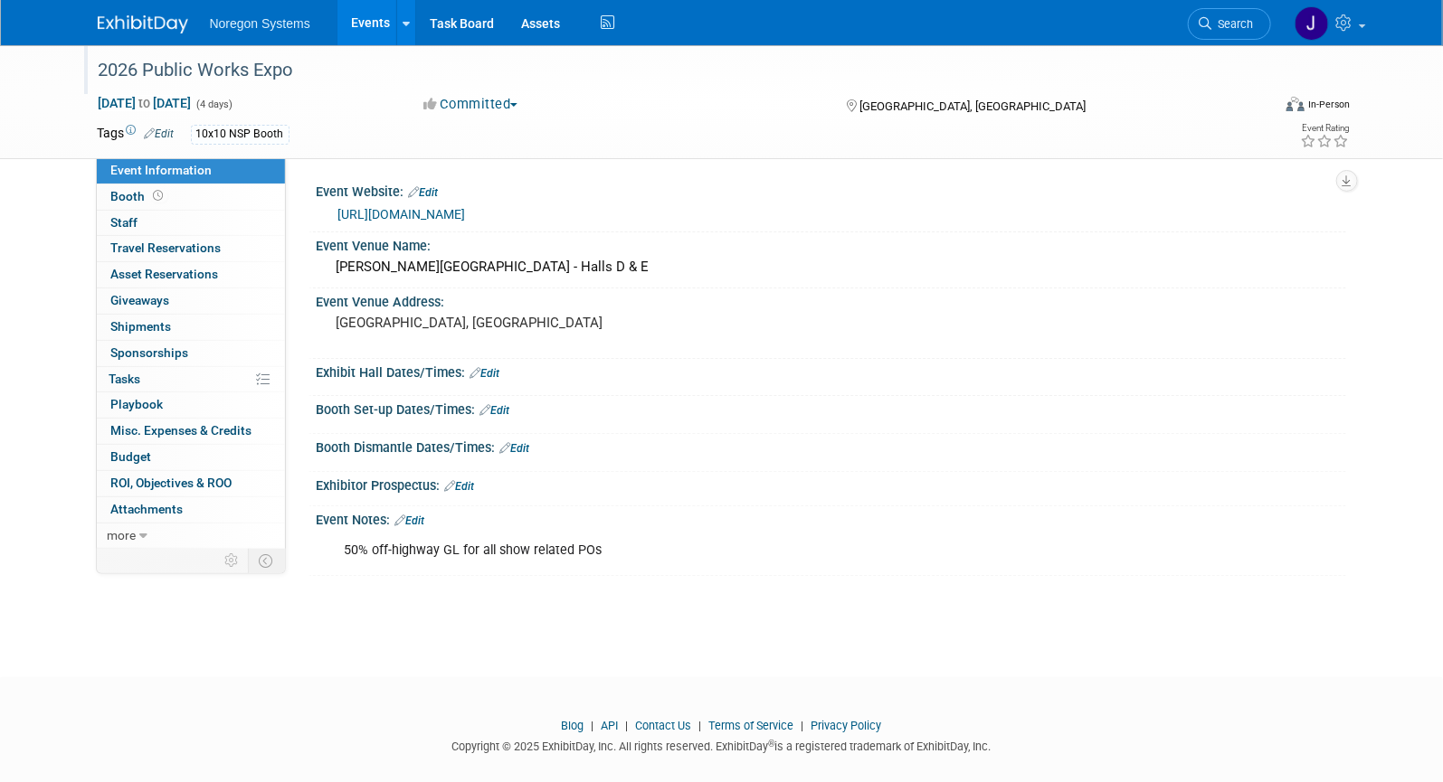
drag, startPoint x: 669, startPoint y: 633, endPoint x: 811, endPoint y: 552, distance: 163.7
click at [669, 632] on div "2026 Public Works Expo Aug 30, 2025 to Sep 2, 2025 (4 days) Aug 30, 2025 to Sep…" at bounding box center [721, 345] width 1443 height 600
